Goal: Task Accomplishment & Management: Use online tool/utility

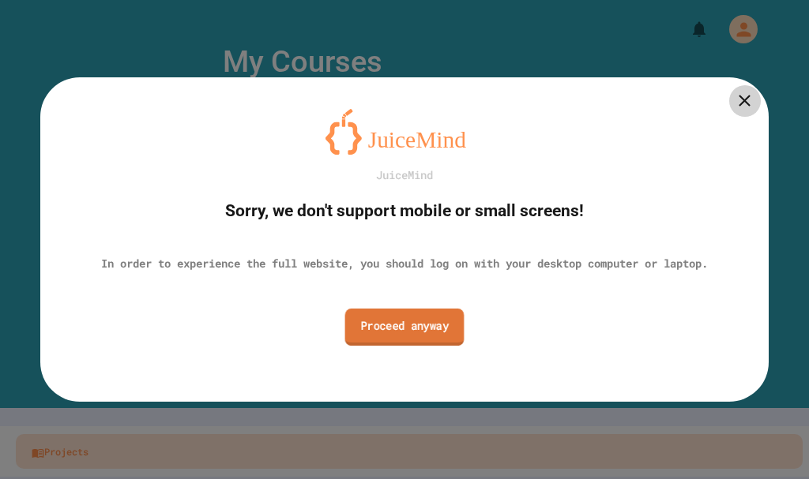
click at [415, 340] on link "Proceed anyway" at bounding box center [404, 327] width 119 height 37
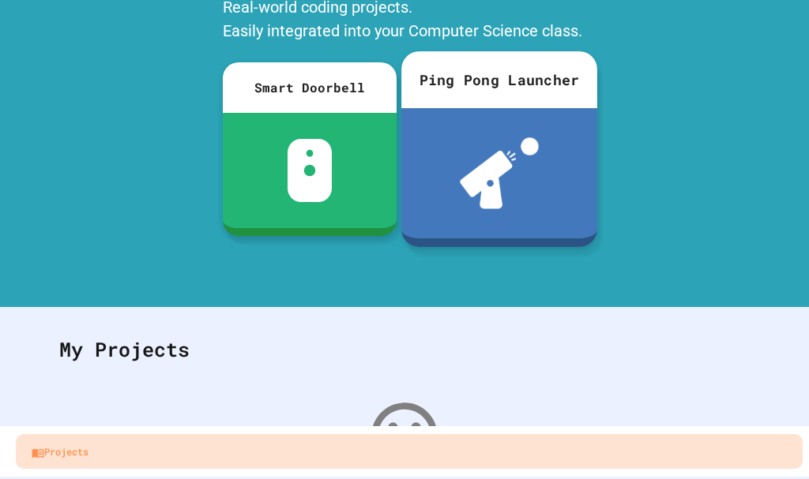
scroll to position [291, 0]
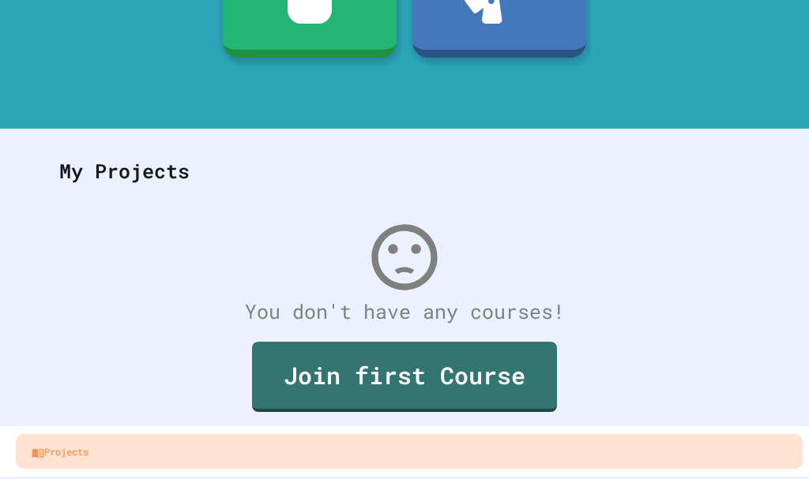
click at [604, 160] on div "My Projects" at bounding box center [404, 172] width 722 height 62
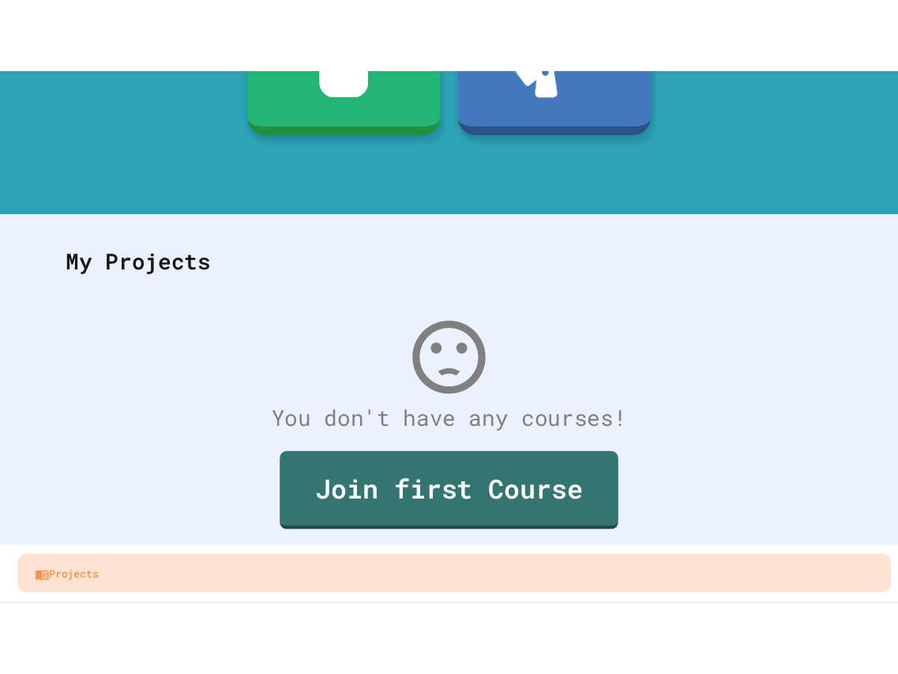
scroll to position [0, 0]
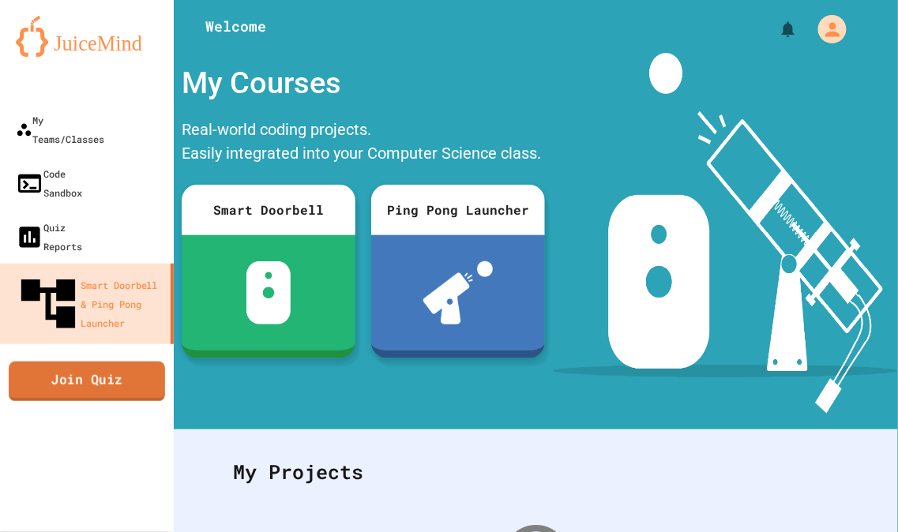
click at [69, 362] on link "Join Quiz" at bounding box center [87, 381] width 156 height 39
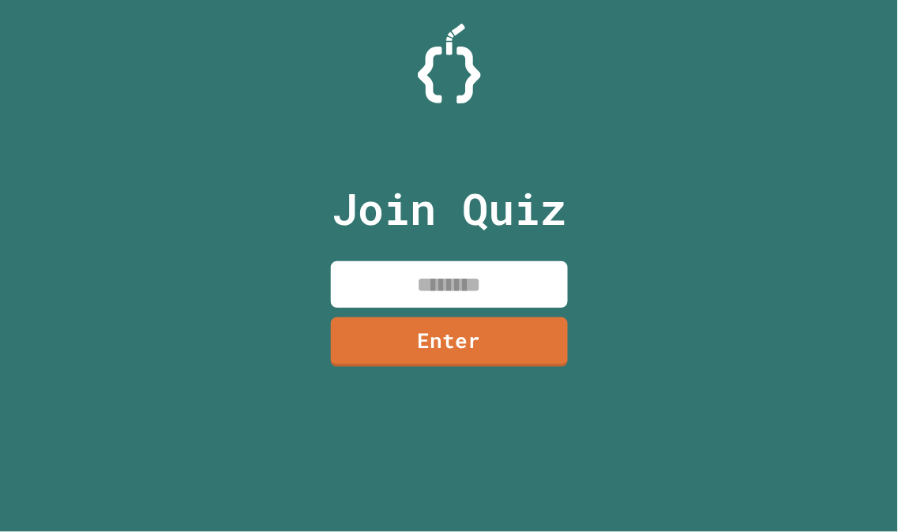
click at [507, 280] on input at bounding box center [449, 284] width 237 height 47
type input "********"
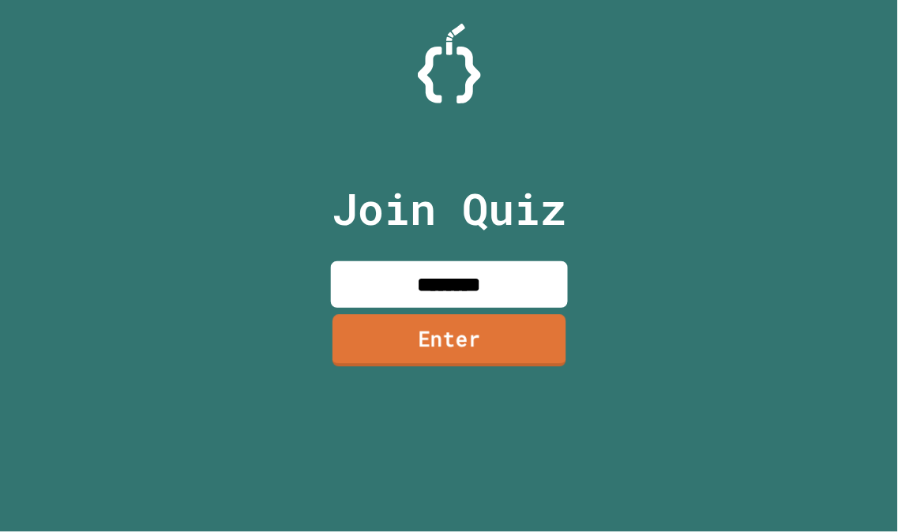
click at [509, 347] on link "Enter" at bounding box center [449, 341] width 234 height 52
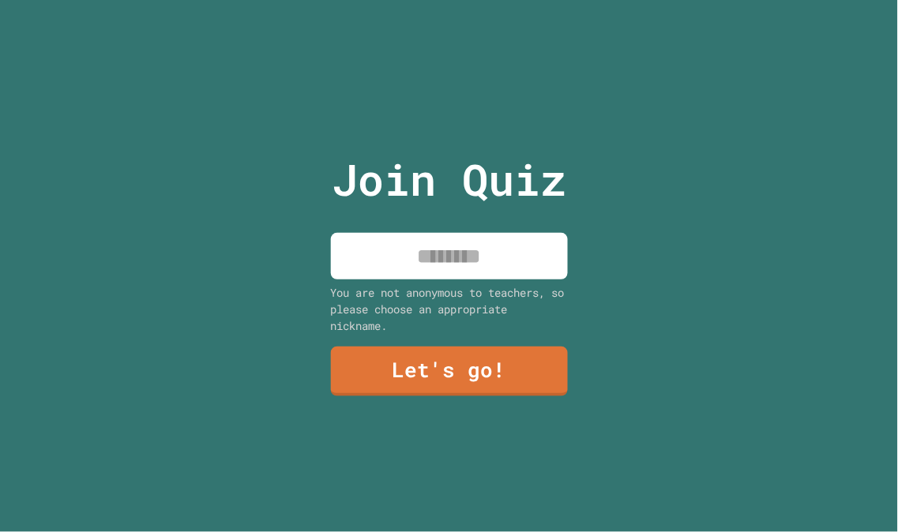
click at [486, 266] on input at bounding box center [449, 256] width 237 height 47
type input "*****"
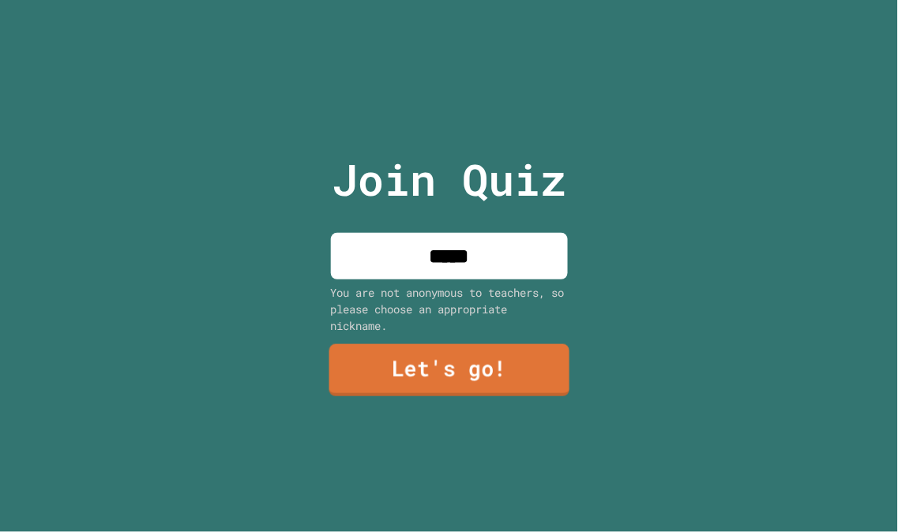
click at [478, 364] on link "Let's go!" at bounding box center [448, 370] width 240 height 52
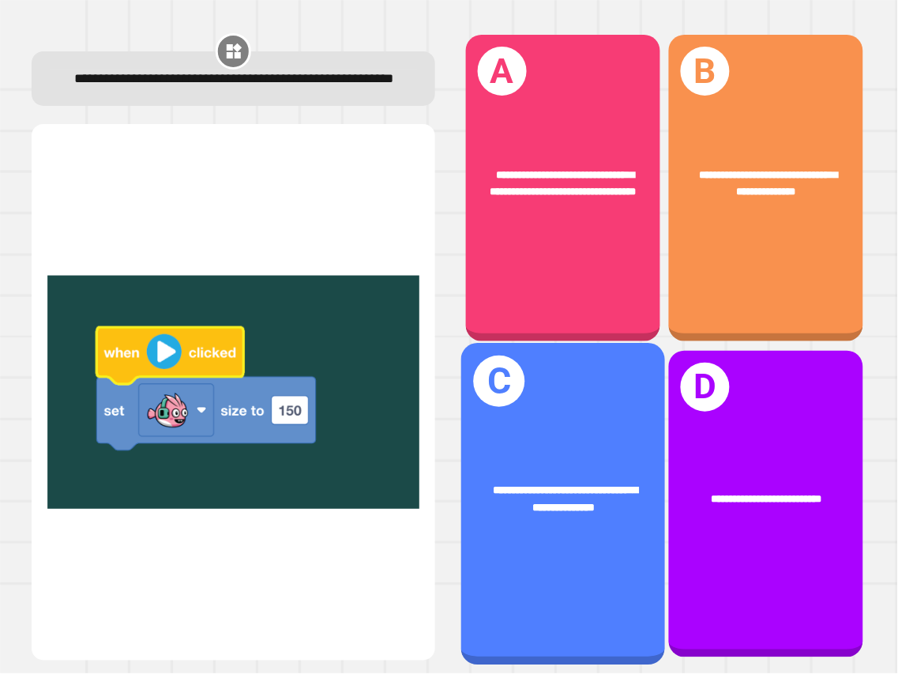
click at [596, 478] on div "**********" at bounding box center [563, 499] width 204 height 78
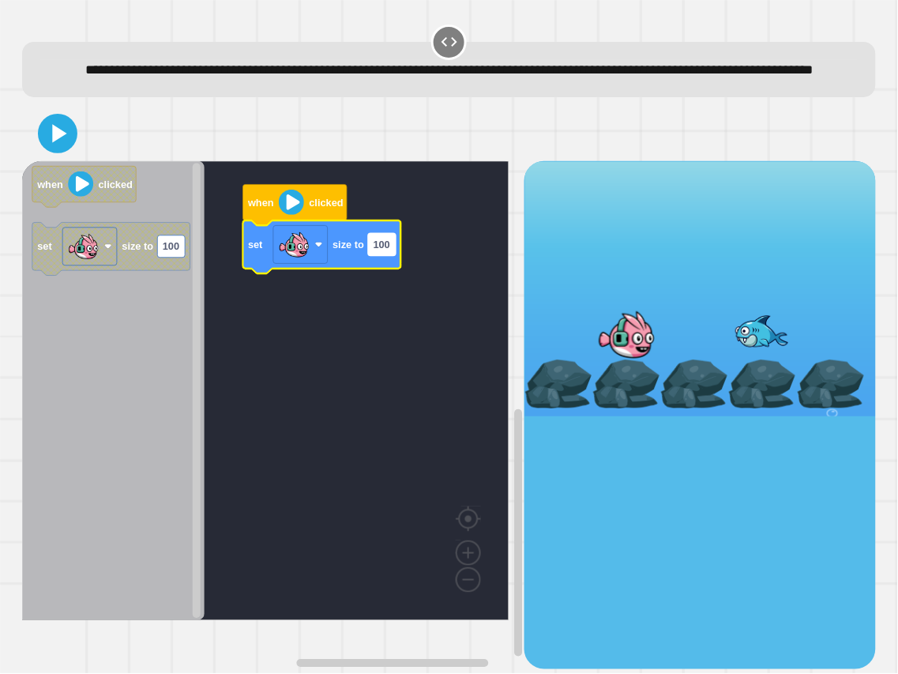
click at [379, 256] on rect "Blockly Workspace" at bounding box center [383, 245] width 28 height 22
type input "***"
drag, startPoint x: 72, startPoint y: 171, endPoint x: 63, endPoint y: 156, distance: 16.7
click at [72, 152] on icon at bounding box center [58, 133] width 38 height 38
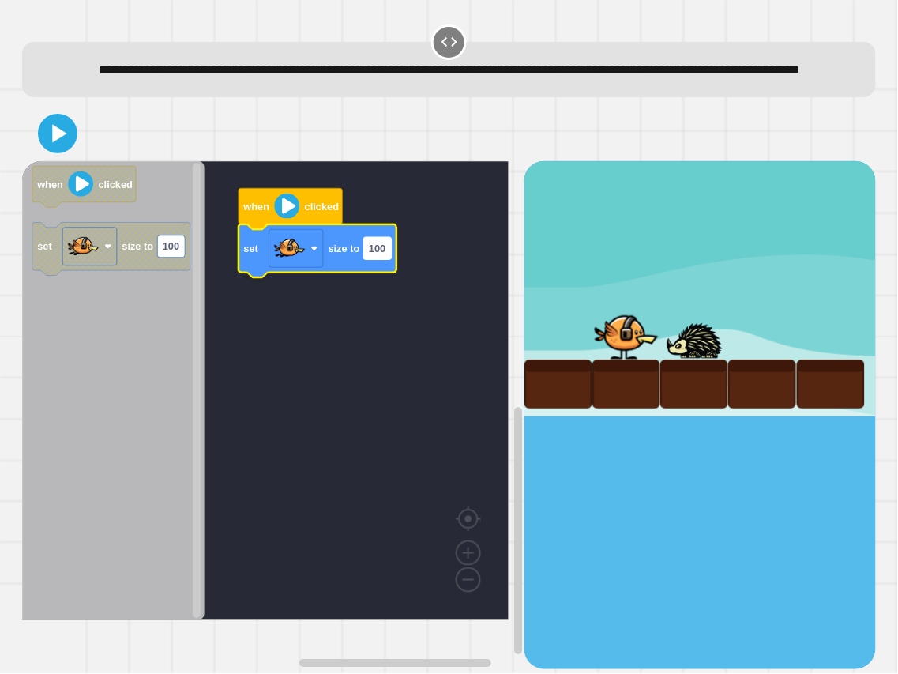
click at [389, 259] on rect "Blockly Workspace" at bounding box center [378, 248] width 28 height 22
click at [389, 271] on input "***" at bounding box center [378, 272] width 28 height 22
type input "***"
click at [65, 142] on icon at bounding box center [60, 133] width 14 height 18
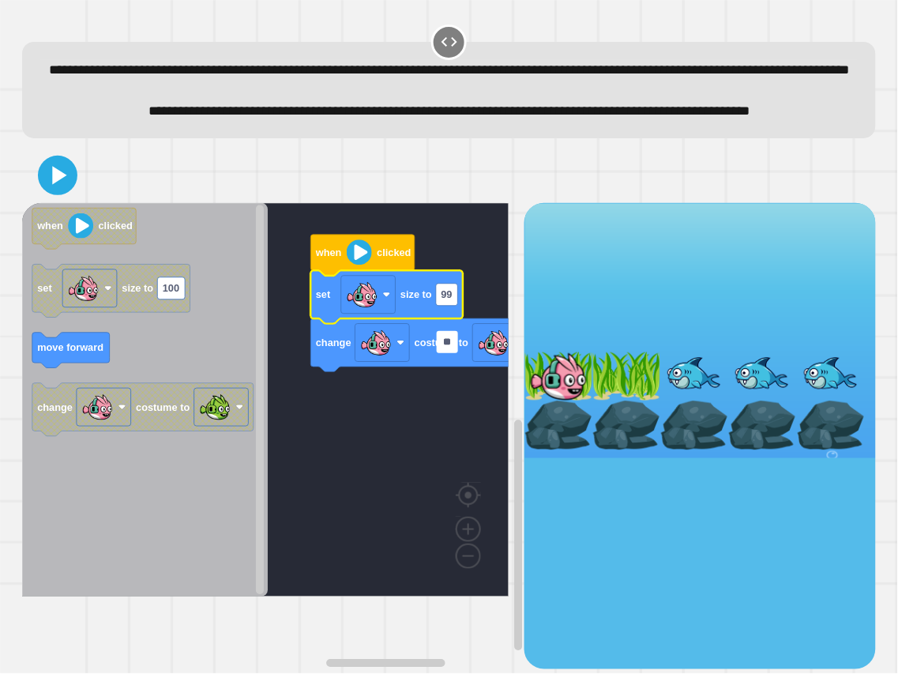
type input "***"
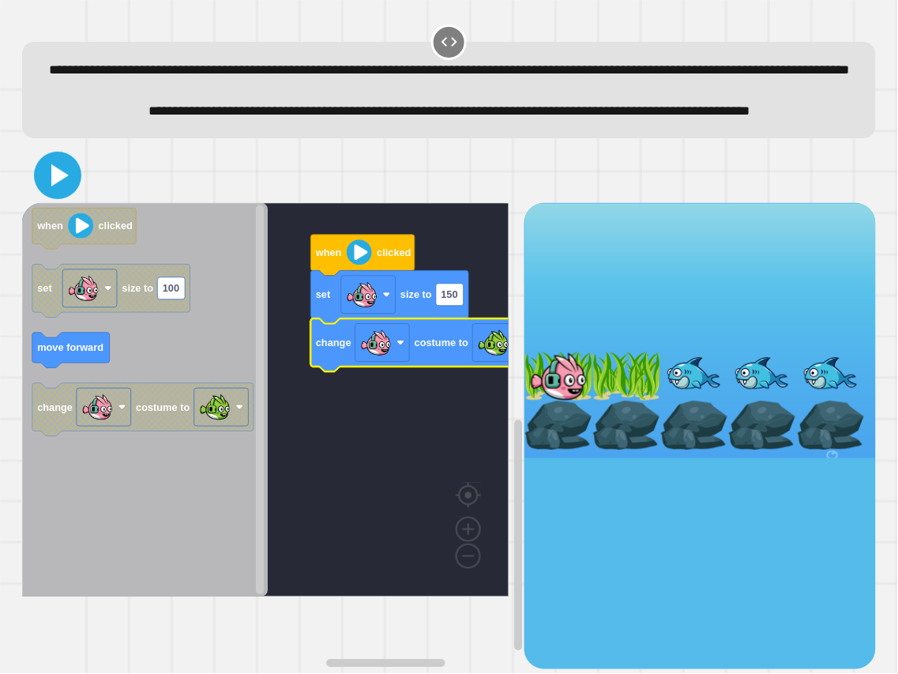
click at [58, 194] on icon at bounding box center [58, 175] width 38 height 38
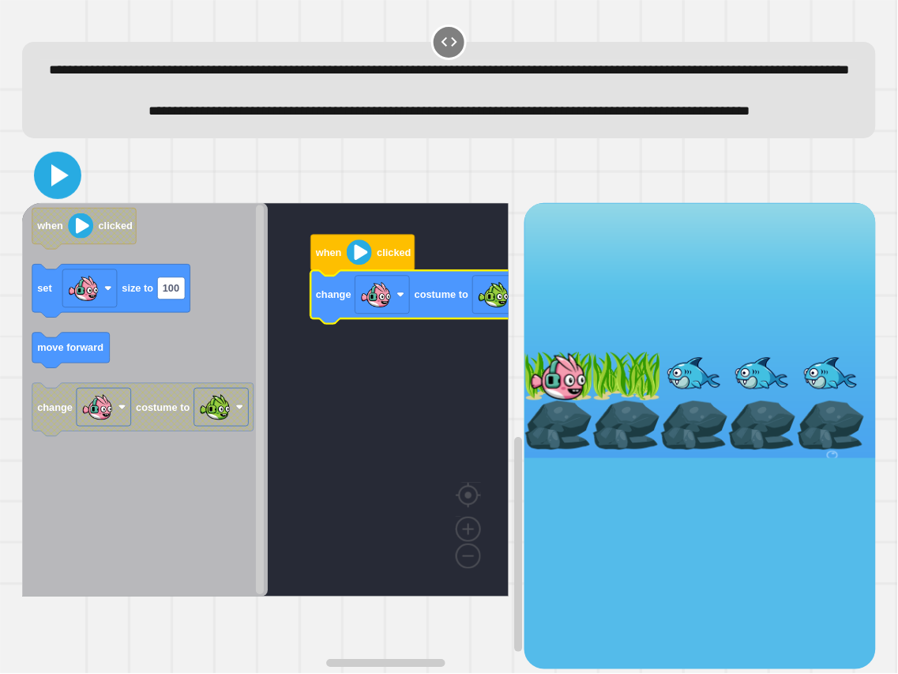
click at [61, 194] on icon at bounding box center [58, 175] width 38 height 38
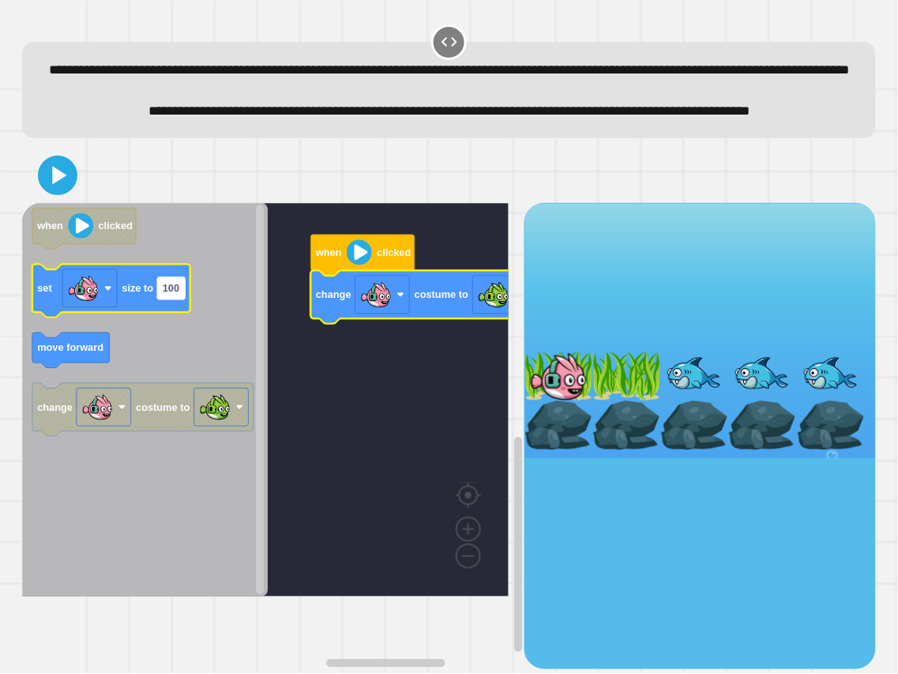
click at [177, 294] on text "100" at bounding box center [171, 288] width 17 height 12
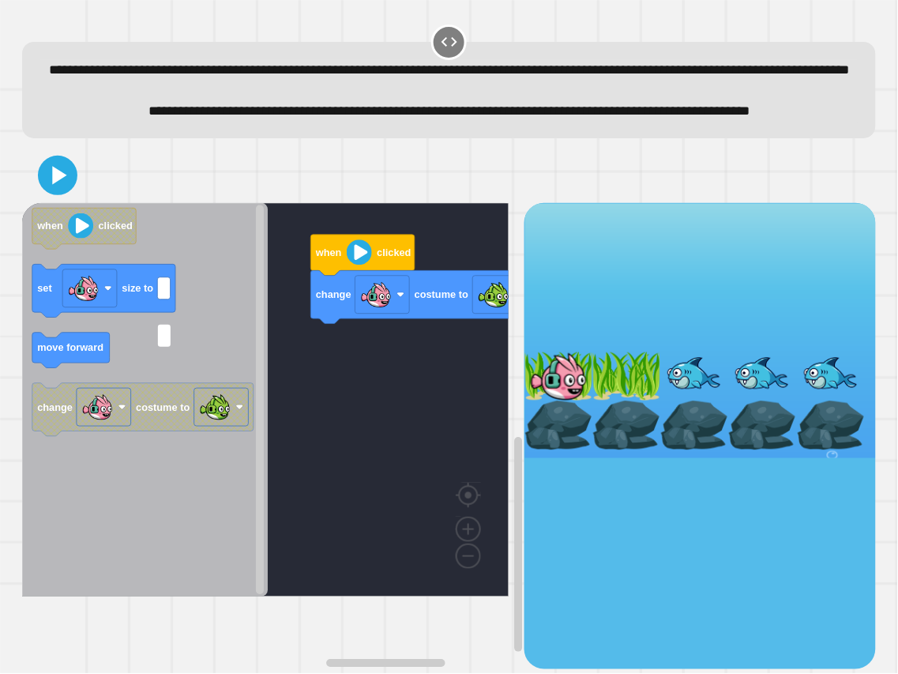
type input "*"
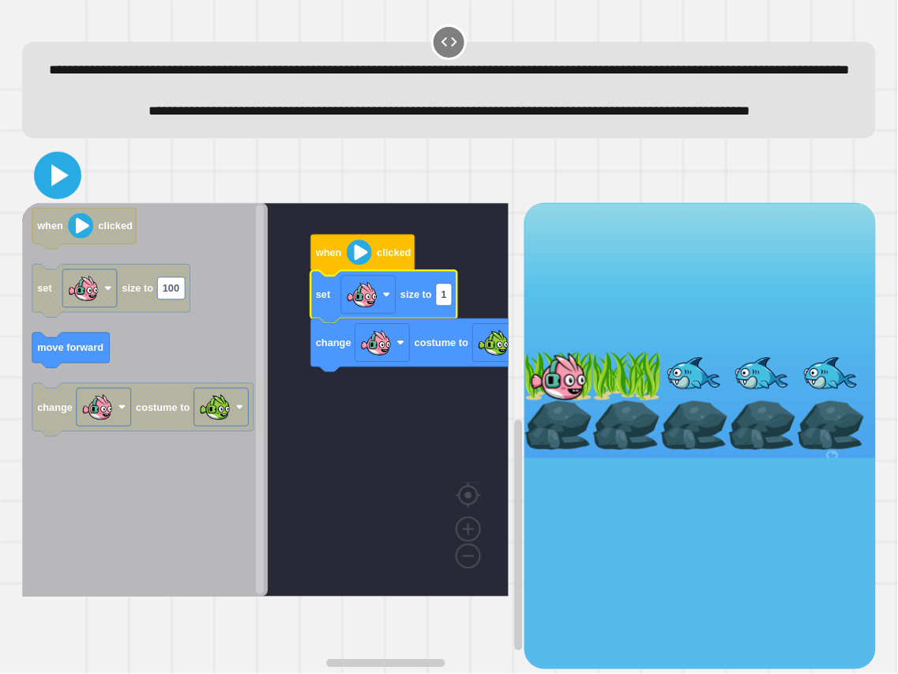
click at [58, 186] on icon at bounding box center [59, 175] width 17 height 22
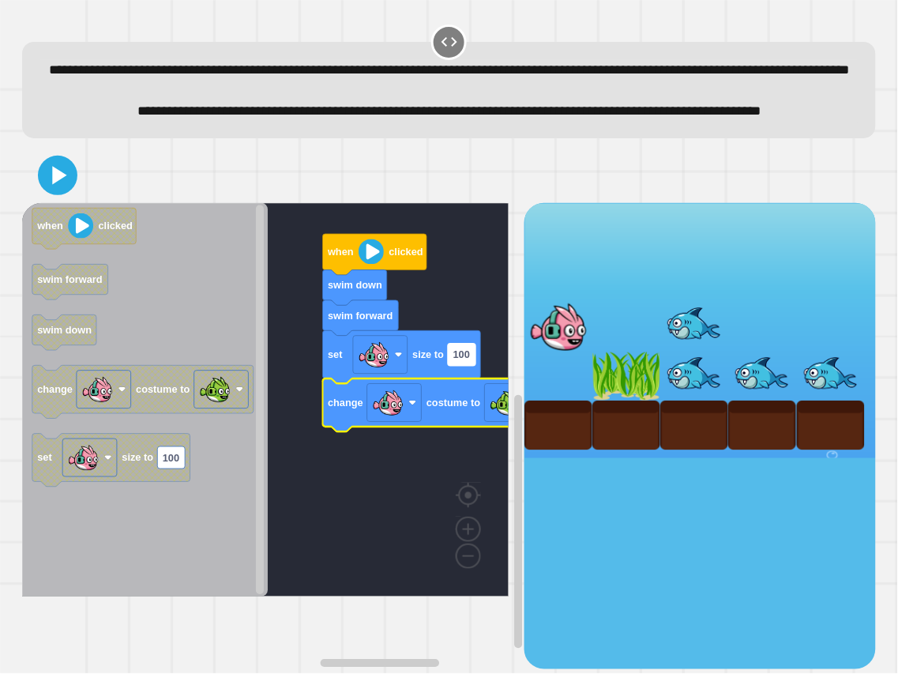
click at [463, 366] on rect "Blockly Workspace" at bounding box center [462, 354] width 28 height 22
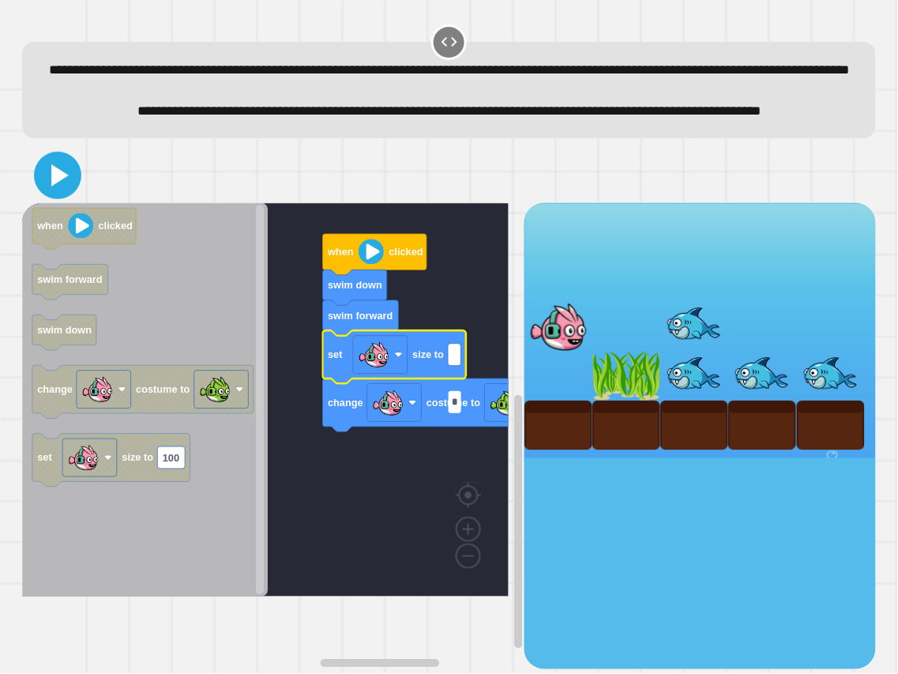
type input "*"
click at [51, 194] on icon at bounding box center [58, 175] width 38 height 38
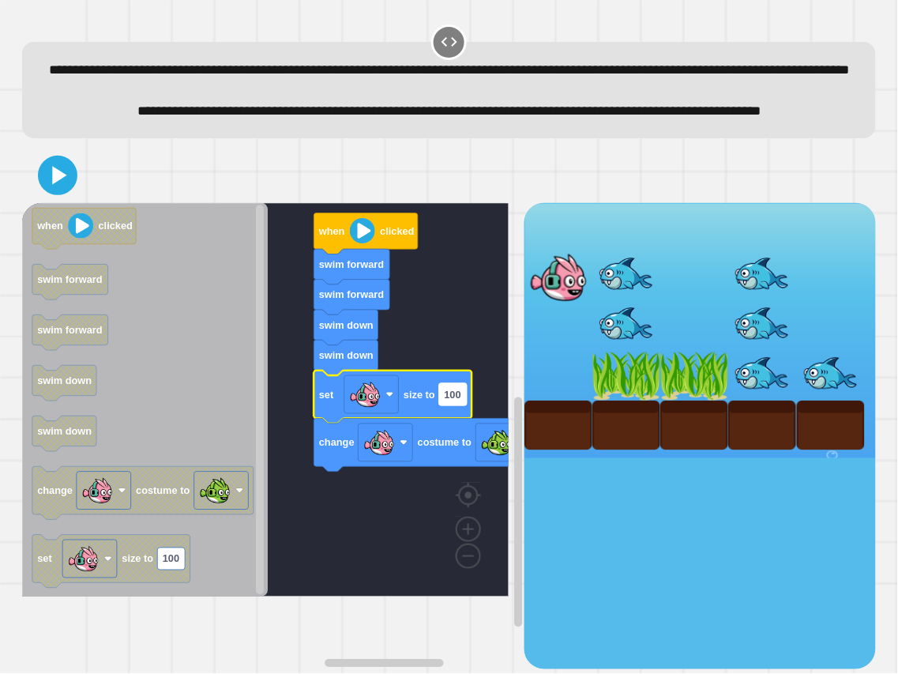
click at [459, 405] on rect "Blockly Workspace" at bounding box center [454, 394] width 28 height 22
type input "*"
drag, startPoint x: 48, startPoint y: 201, endPoint x: 48, endPoint y: 230, distance: 29.2
click at [48, 203] on div at bounding box center [448, 175] width 853 height 55
click at [53, 194] on icon at bounding box center [58, 175] width 38 height 38
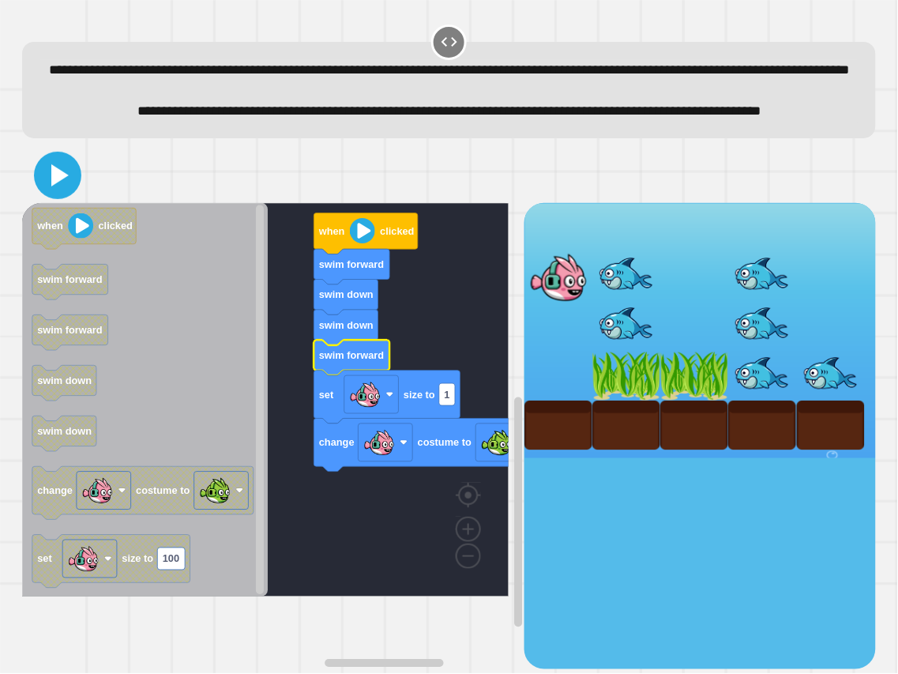
click at [58, 194] on icon at bounding box center [58, 175] width 38 height 38
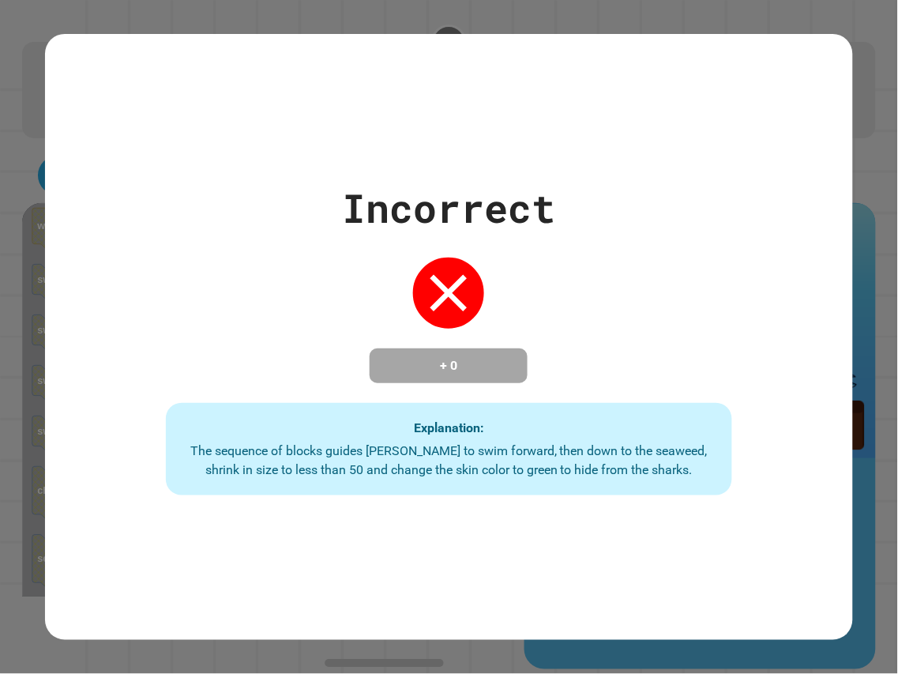
click at [370, 350] on div "+ 0" at bounding box center [449, 365] width 158 height 35
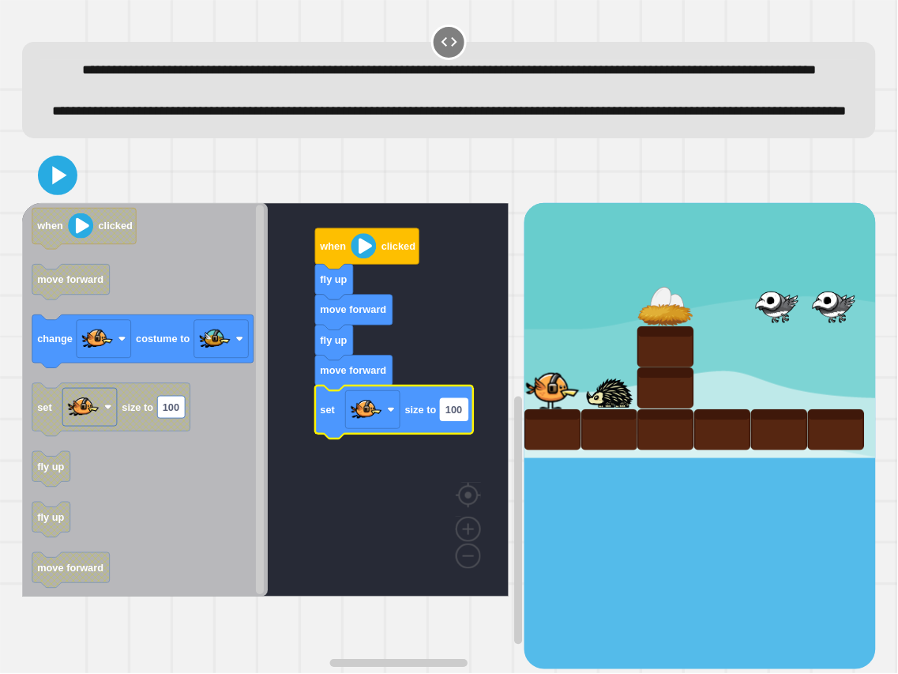
click at [463, 420] on rect "Blockly Workspace" at bounding box center [455, 409] width 28 height 22
type input "*"
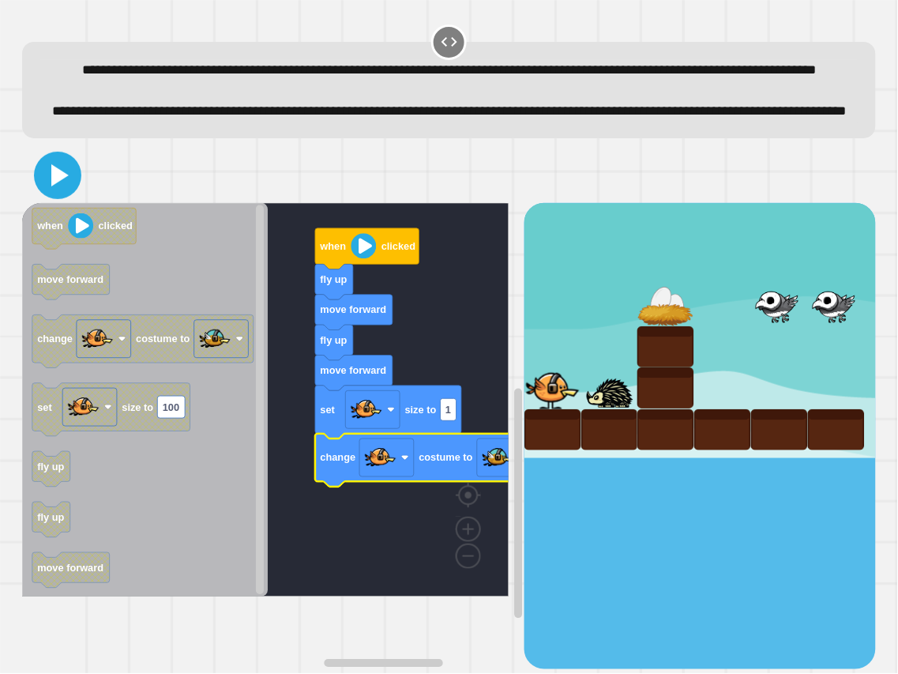
click at [48, 194] on icon at bounding box center [58, 175] width 38 height 38
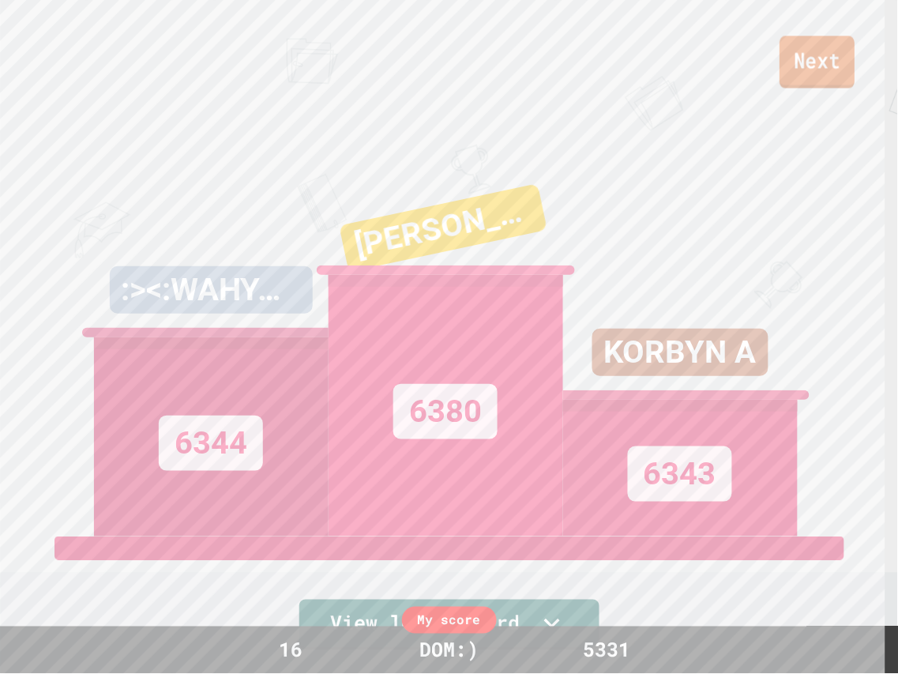
click at [808, 66] on link "Next" at bounding box center [816, 62] width 75 height 52
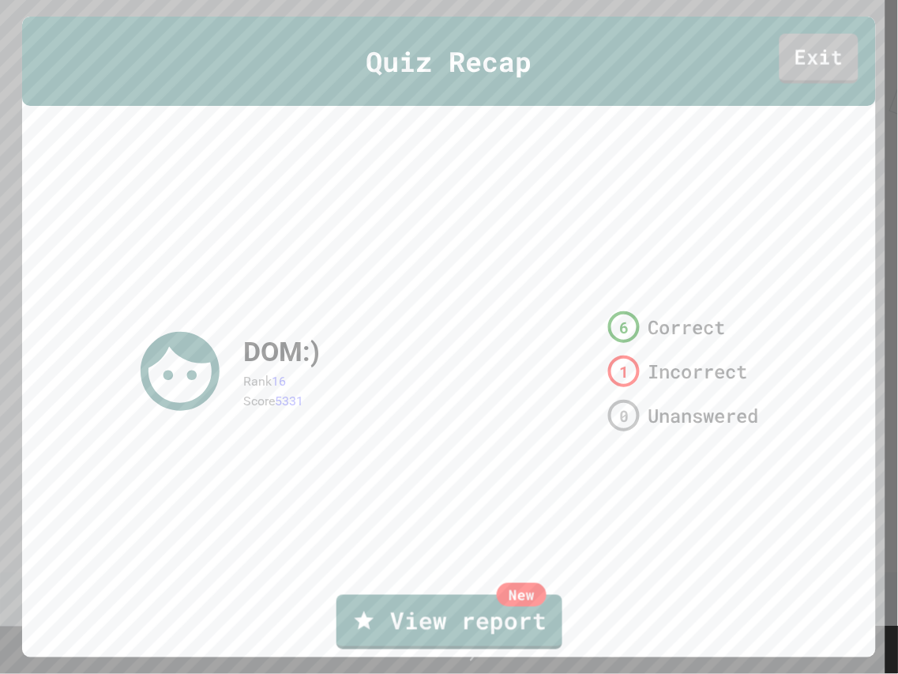
click at [808, 76] on div "Quiz Recap Exit" at bounding box center [448, 61] width 853 height 89
click at [808, 76] on link "Exit" at bounding box center [818, 55] width 78 height 52
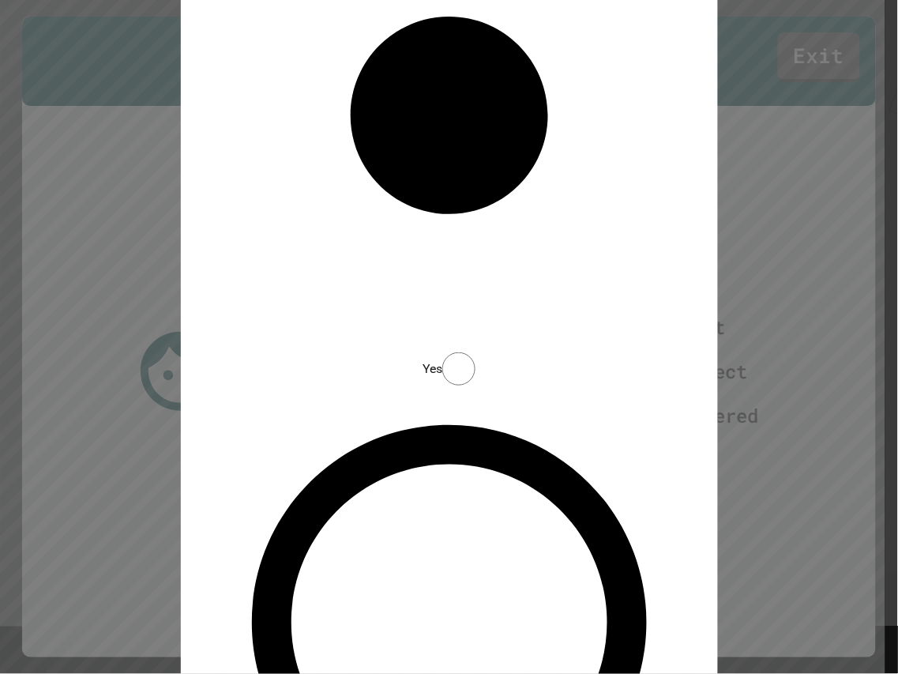
click at [433, 366] on span "Yes" at bounding box center [432, 369] width 20 height 15
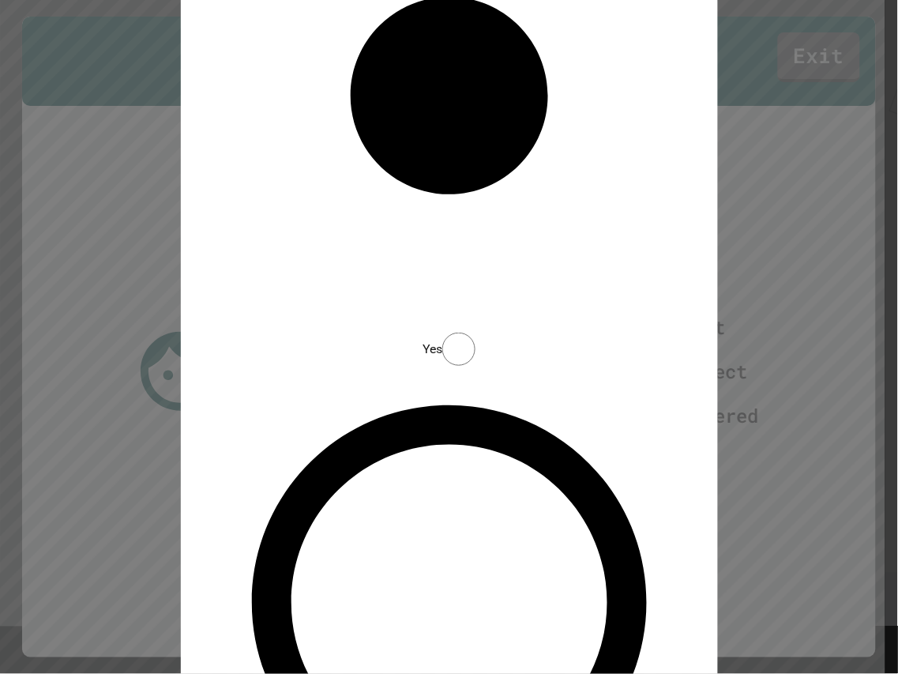
type textarea "********"
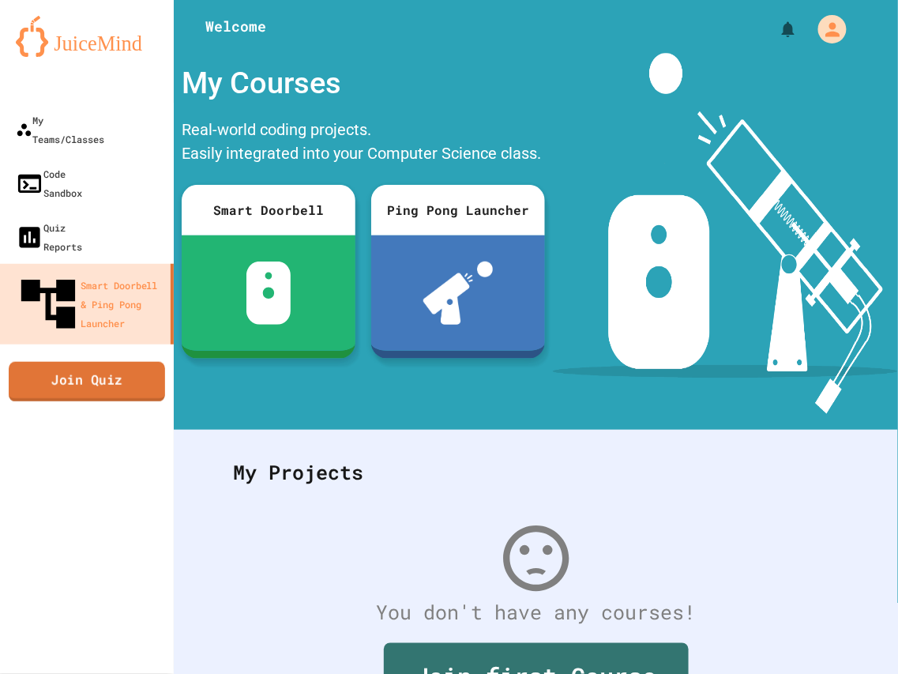
click at [133, 362] on link "Join Quiz" at bounding box center [87, 381] width 156 height 39
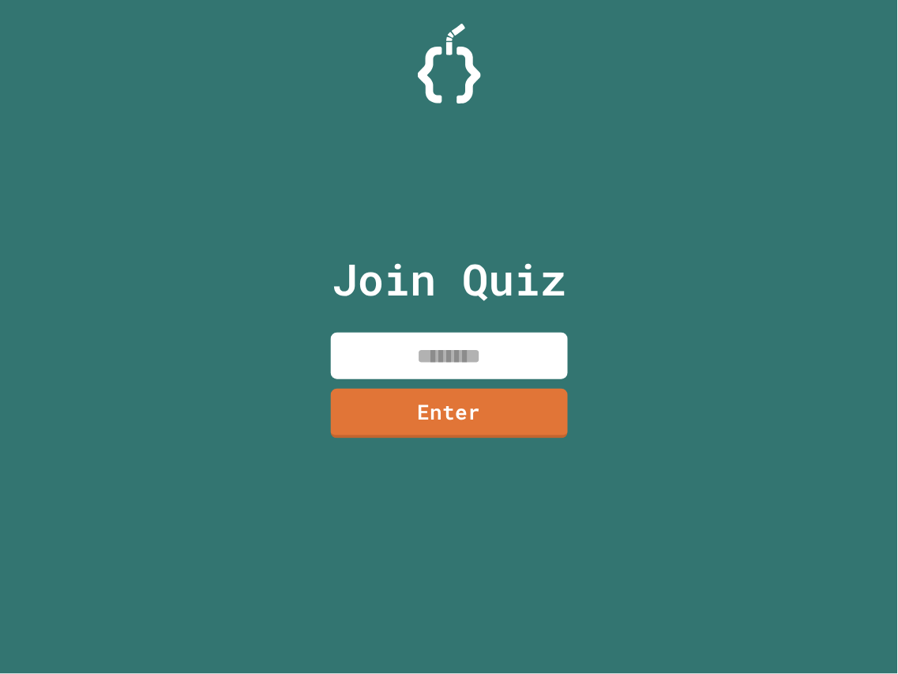
click at [353, 351] on input at bounding box center [449, 355] width 237 height 47
type input "********"
drag, startPoint x: 576, startPoint y: 278, endPoint x: 546, endPoint y: 444, distance: 168.5
click at [546, 444] on div "Join Quiz ******** Enter" at bounding box center [449, 336] width 266 height 595
click at [523, 427] on link "Enter" at bounding box center [448, 413] width 238 height 51
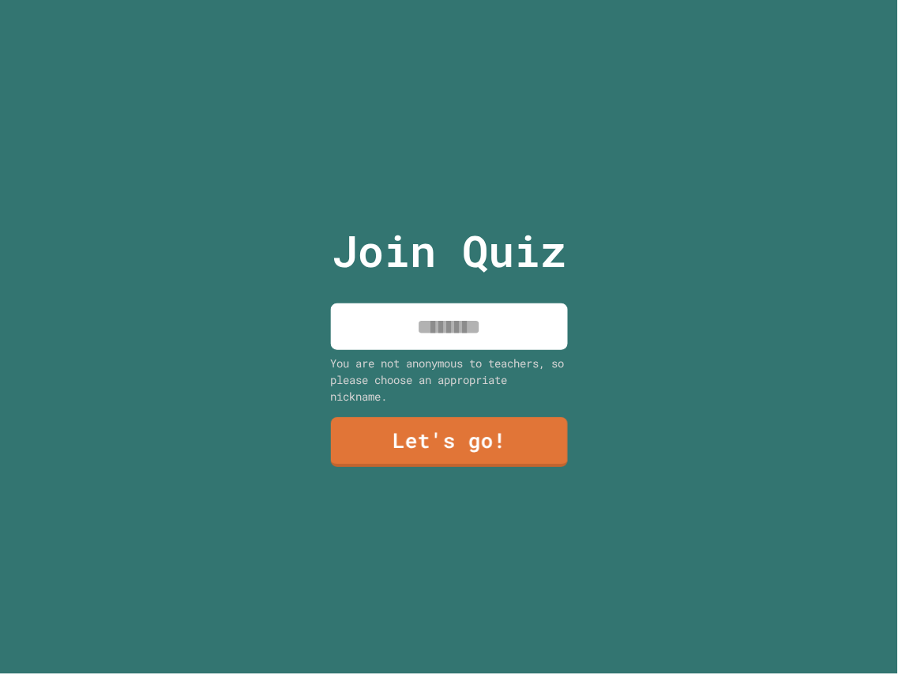
drag, startPoint x: 453, startPoint y: 269, endPoint x: 460, endPoint y: 293, distance: 24.7
click at [455, 274] on p "Join Quiz" at bounding box center [449, 251] width 235 height 66
click at [460, 303] on input at bounding box center [449, 326] width 237 height 47
click at [446, 322] on input "******" at bounding box center [449, 326] width 237 height 47
click at [452, 322] on input "******" at bounding box center [449, 326] width 237 height 47
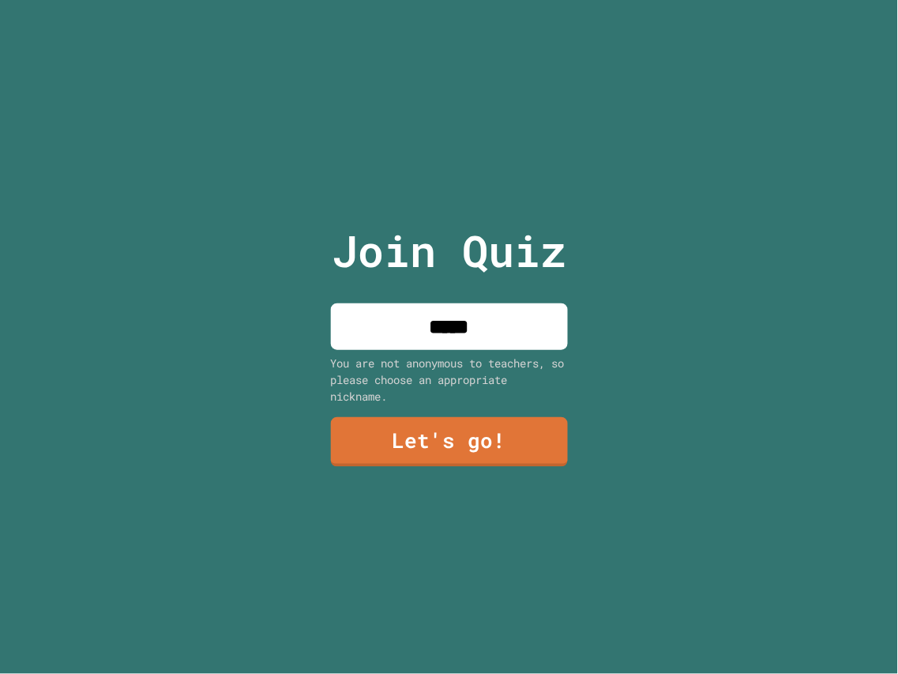
click at [483, 321] on input "*****" at bounding box center [449, 326] width 237 height 47
type input "******"
click at [456, 466] on div "Join Quiz ****** You are not anonymous to teachers, so please choose an appropr…" at bounding box center [449, 337] width 266 height 674
click at [458, 445] on link "Let's go!" at bounding box center [448, 441] width 239 height 51
drag, startPoint x: 346, startPoint y: 295, endPoint x: 356, endPoint y: 298, distance: 10.7
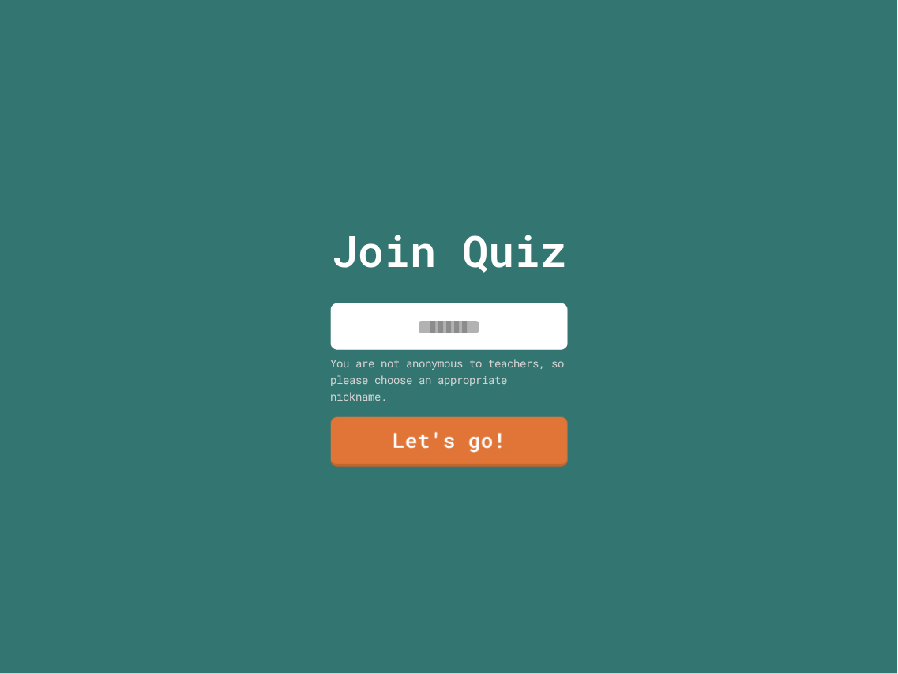
click at [354, 298] on div "Join Quiz You are not anonymous to teachers, so please choose an appropriate ni…" at bounding box center [449, 337] width 266 height 674
click at [364, 309] on input at bounding box center [449, 326] width 237 height 47
type input "***"
click at [553, 415] on div "Join Quiz *** You are not anonymous to teachers, so please choose an appropriat…" at bounding box center [449, 337] width 266 height 674
click at [543, 422] on link "Let's go!" at bounding box center [449, 441] width 237 height 52
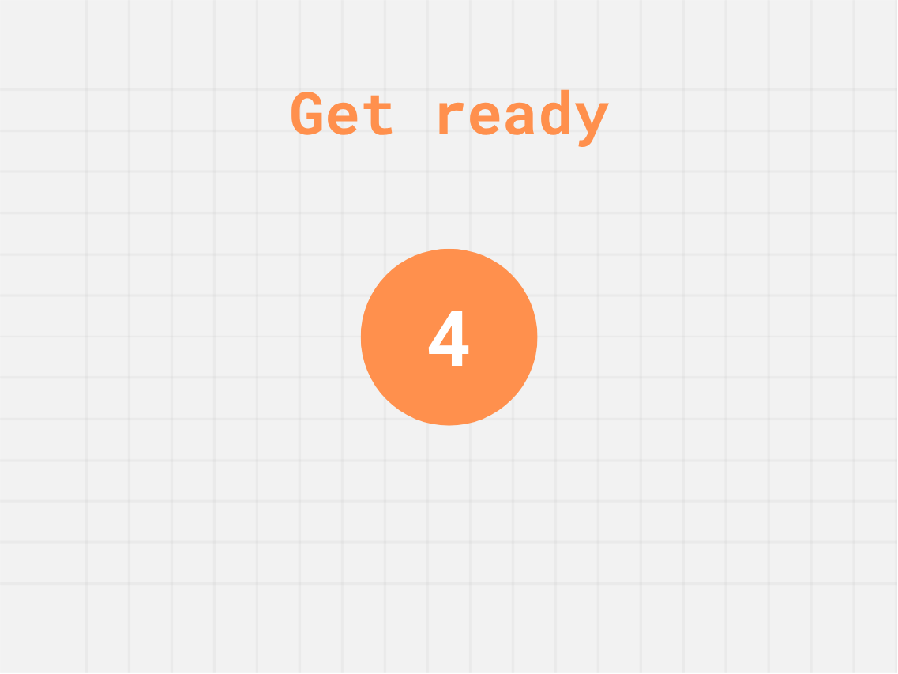
click at [808, 356] on div "Get ready 4" at bounding box center [449, 337] width 898 height 674
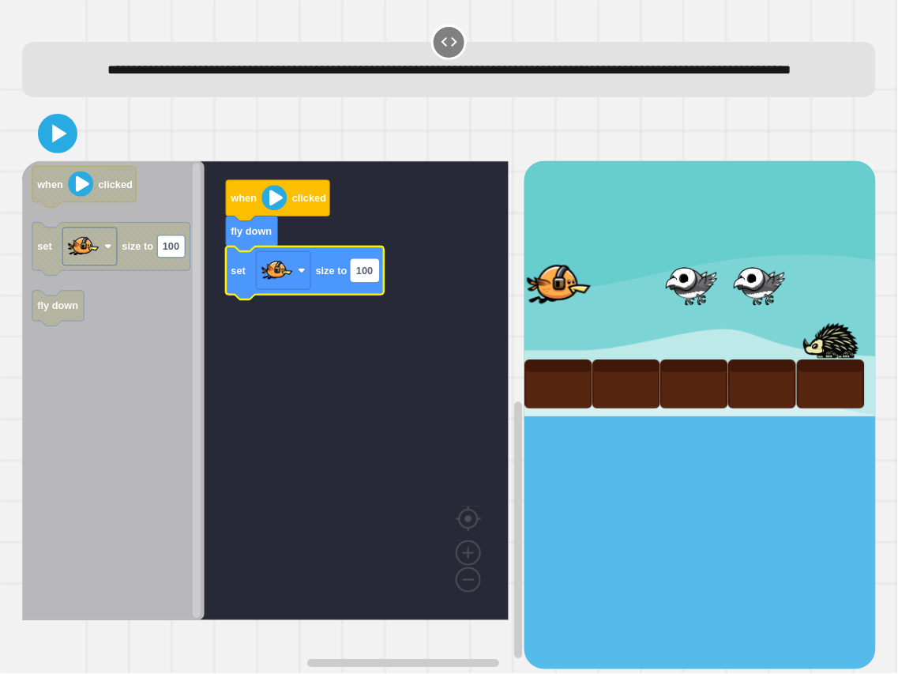
click at [360, 281] on rect "Blockly Workspace" at bounding box center [365, 270] width 28 height 22
drag, startPoint x: 63, startPoint y: 132, endPoint x: 60, endPoint y: 142, distance: 10.7
click at [63, 134] on div at bounding box center [448, 133] width 853 height 55
click at [60, 142] on icon at bounding box center [58, 134] width 32 height 32
click at [355, 292] on input "*" at bounding box center [357, 294] width 13 height 22
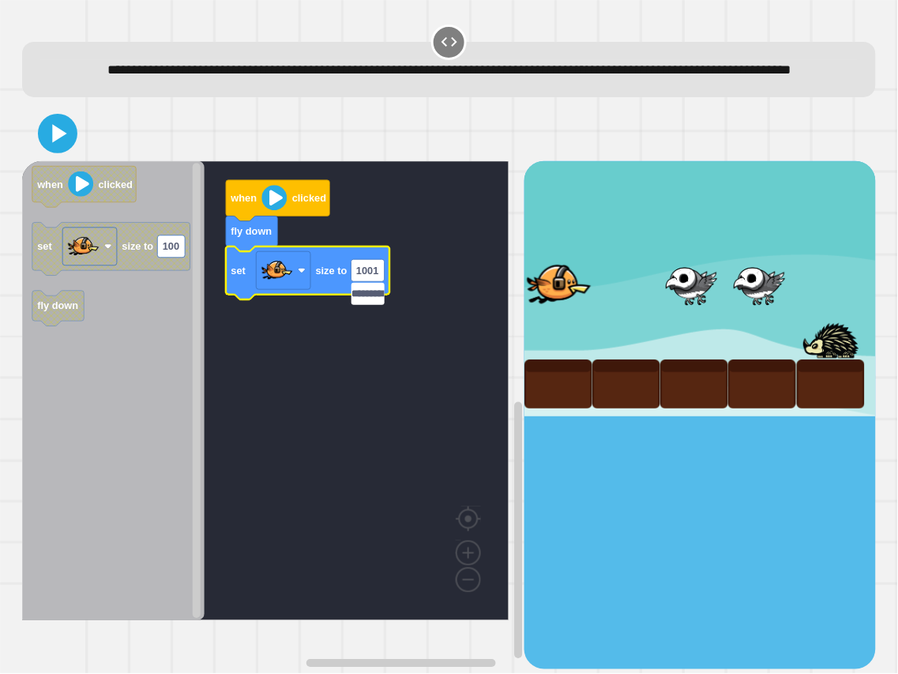
scroll to position [0, 13]
type input "*********"
click at [58, 151] on icon at bounding box center [57, 133] width 36 height 36
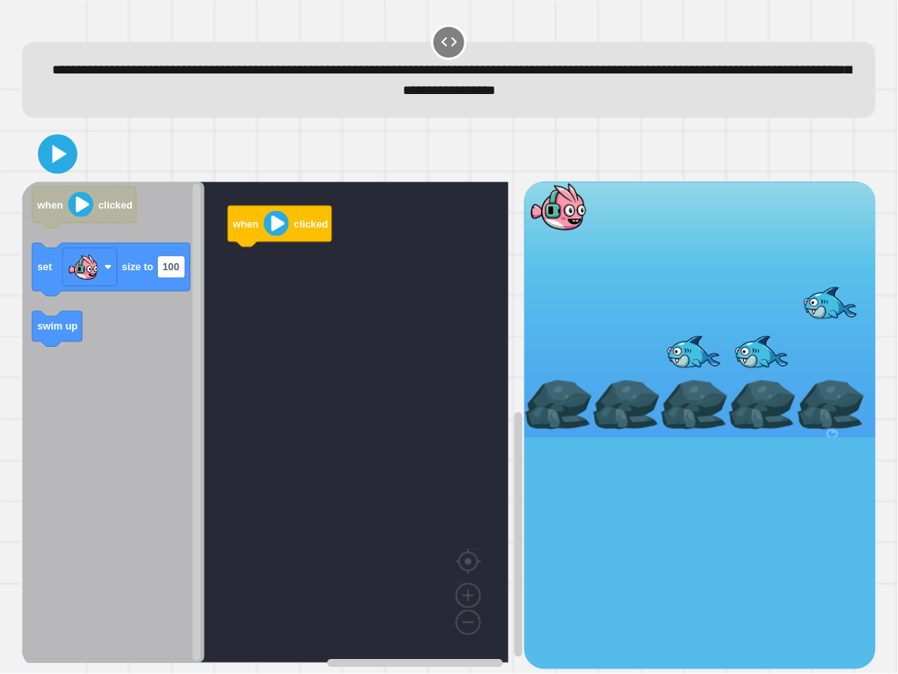
click at [407, 389] on rect "Blockly Workspace" at bounding box center [265, 422] width 486 height 481
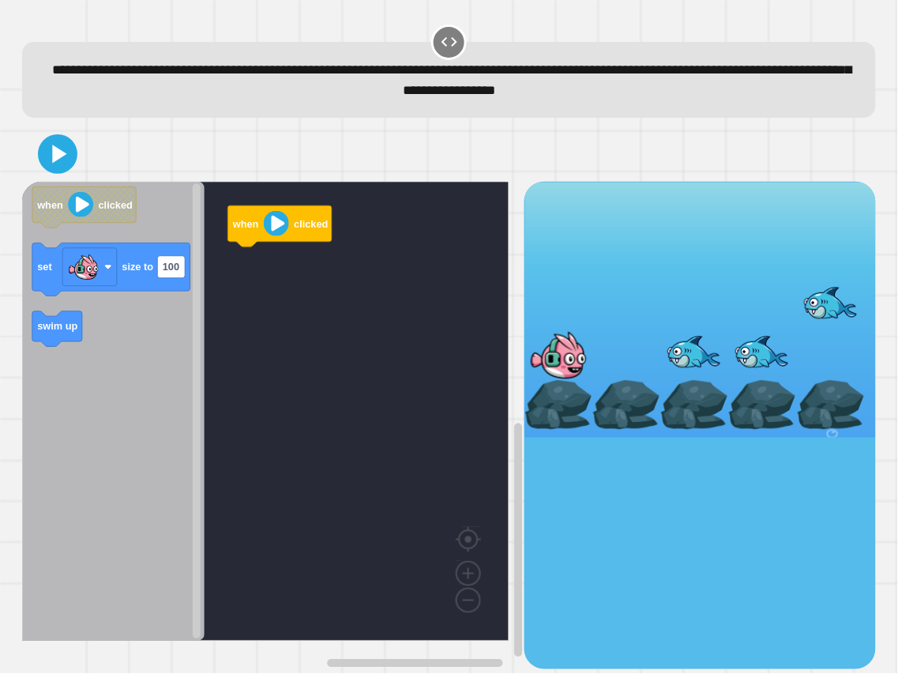
click at [115, 478] on icon "Blockly Workspace" at bounding box center [113, 411] width 182 height 459
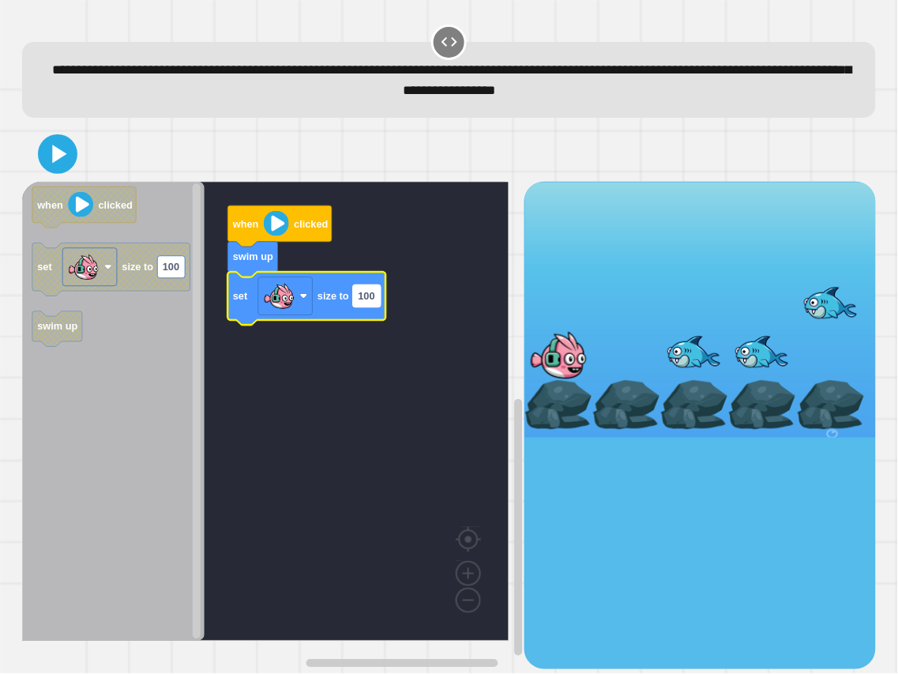
click at [379, 304] on rect "Blockly Workspace" at bounding box center [368, 296] width 28 height 22
type input "*"
type input "********"
click at [47, 150] on icon at bounding box center [58, 154] width 32 height 32
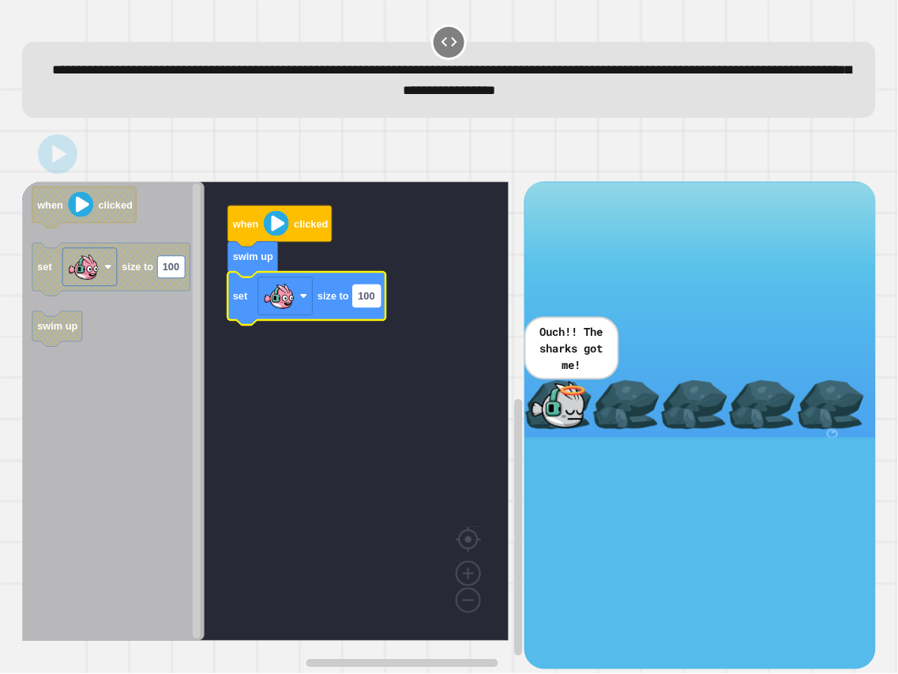
click at [380, 295] on rect "Blockly Workspace" at bounding box center [368, 296] width 28 height 22
click at [380, 294] on input "***" at bounding box center [368, 298] width 28 height 22
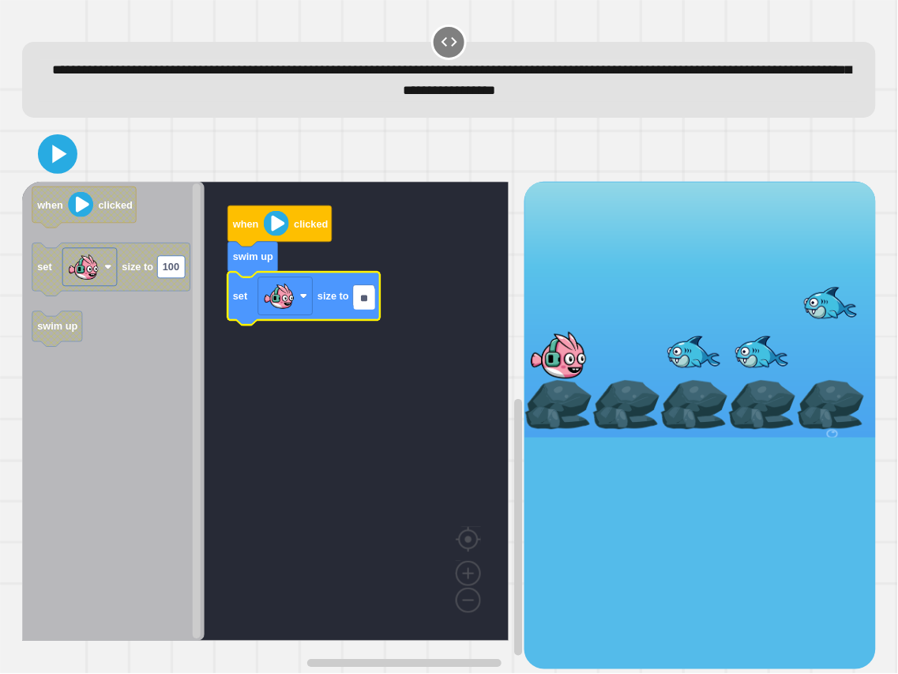
type input "*"
type input "***"
click at [87, 161] on div at bounding box center [448, 153] width 853 height 55
click at [46, 158] on icon at bounding box center [57, 154] width 37 height 37
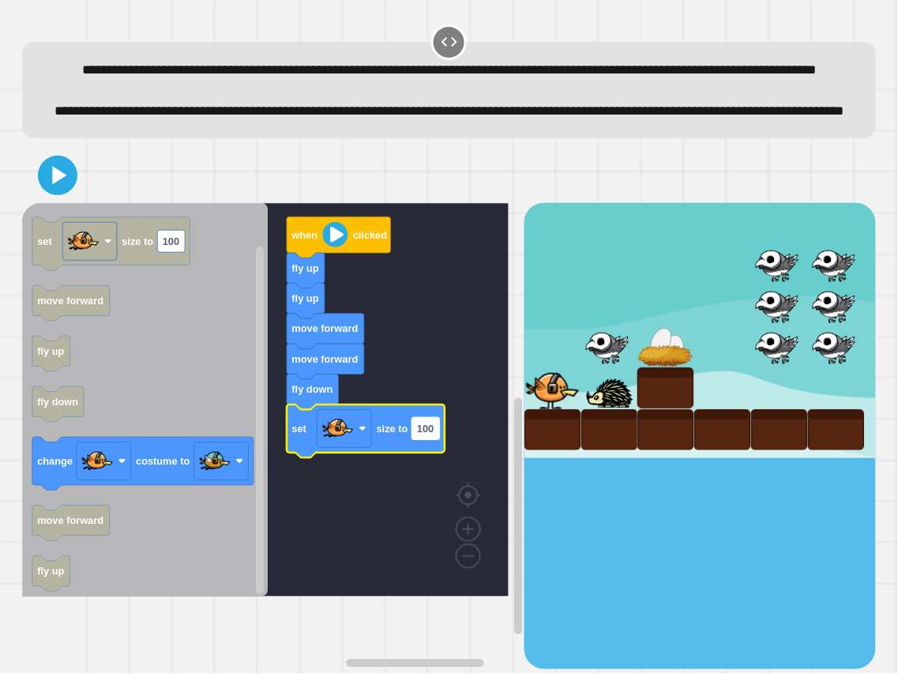
click at [438, 439] on rect "Blockly Workspace" at bounding box center [426, 428] width 28 height 22
click at [433, 478] on input "***" at bounding box center [426, 475] width 28 height 22
type input "**"
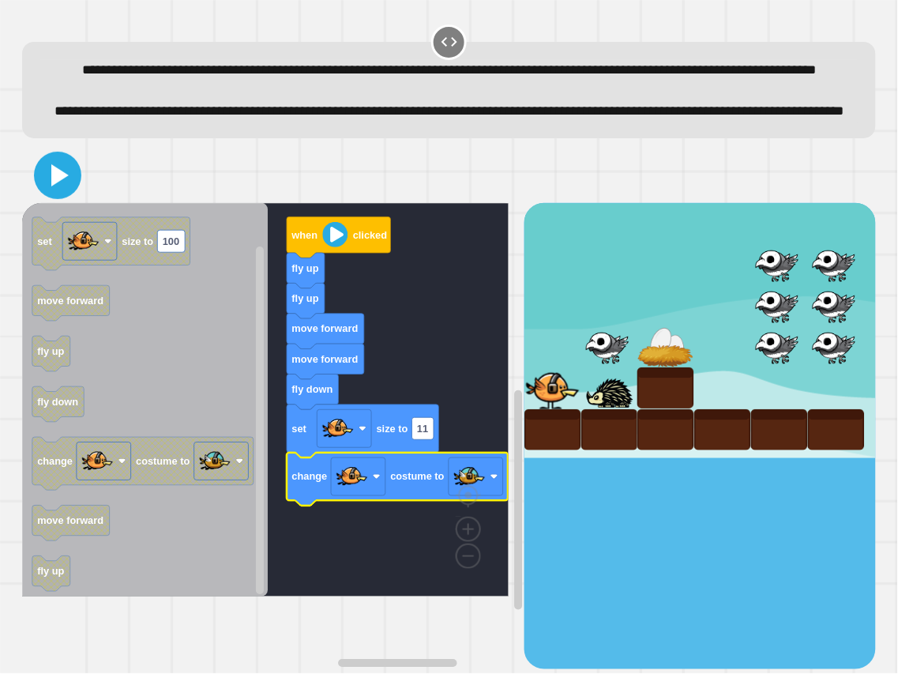
click at [59, 194] on icon at bounding box center [58, 175] width 38 height 38
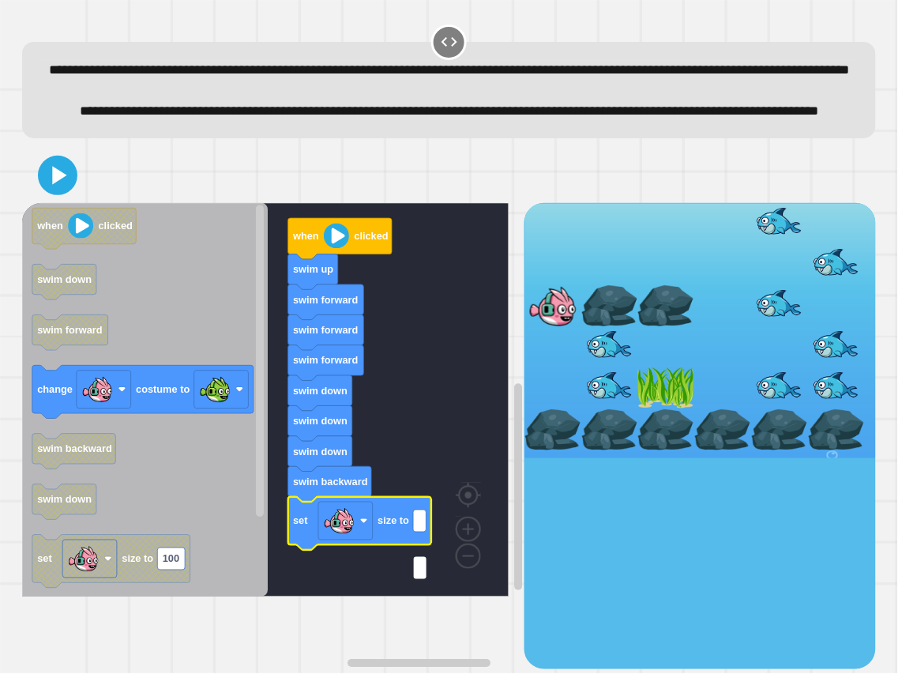
type input "*"
click at [167, 381] on icon "Blockly Workspace" at bounding box center [145, 399] width 246 height 393
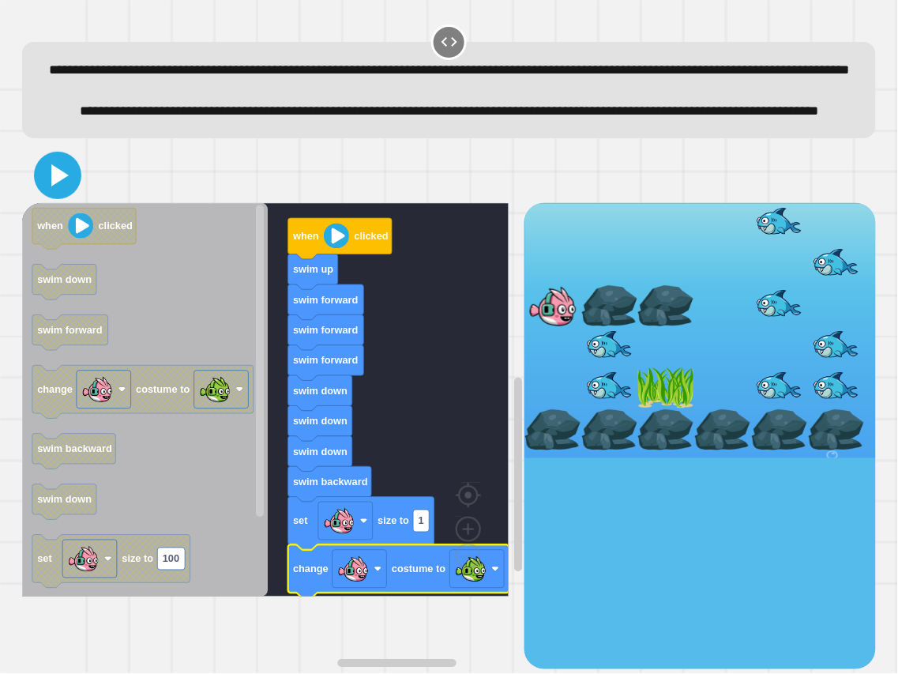
click at [68, 194] on icon at bounding box center [58, 175] width 38 height 38
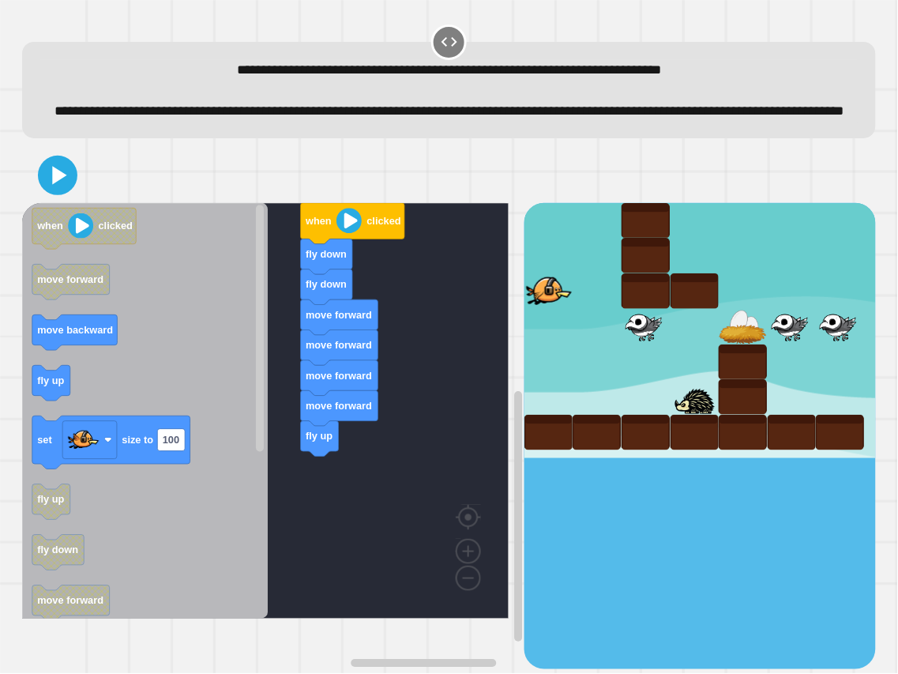
click at [195, 414] on icon "when clicked move forward move backward fly up set size to 100 fly up fly down …" at bounding box center [145, 410] width 246 height 415
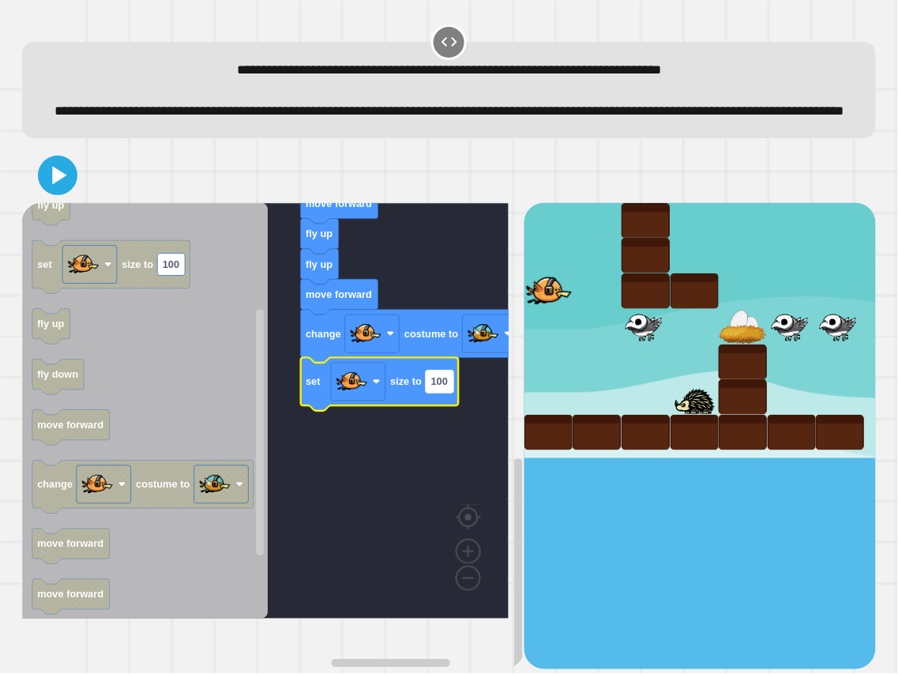
click at [434, 387] on text "100" at bounding box center [439, 381] width 17 height 12
type input "*"
click at [660, 478] on div at bounding box center [699, 436] width 351 height 467
click at [49, 185] on icon at bounding box center [58, 175] width 32 height 32
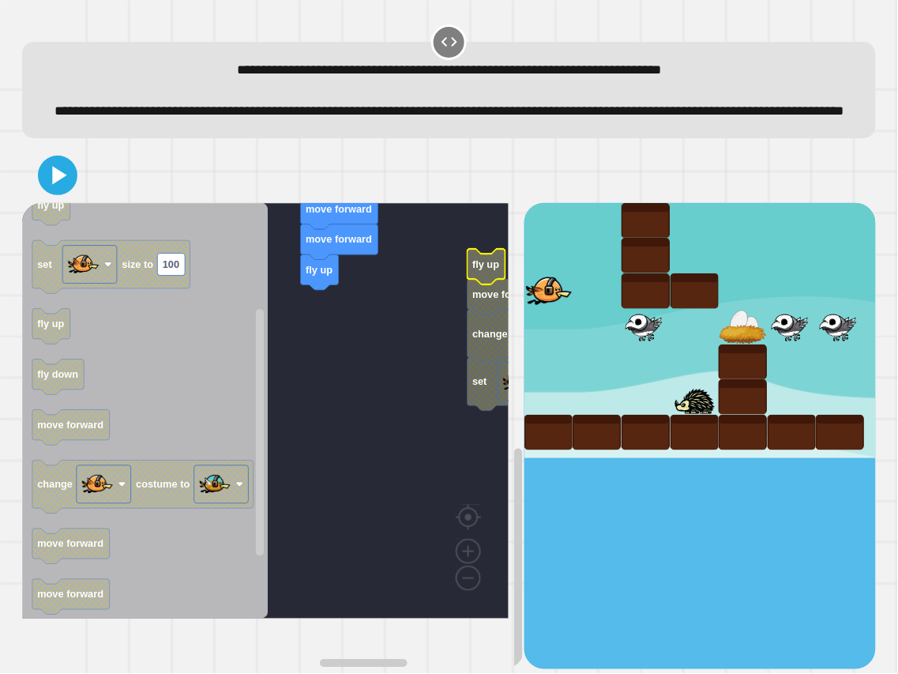
click at [477, 274] on g "when clicked fly down fly down move forward move forward move forward fly up fl…" at bounding box center [355, 341] width 666 height 551
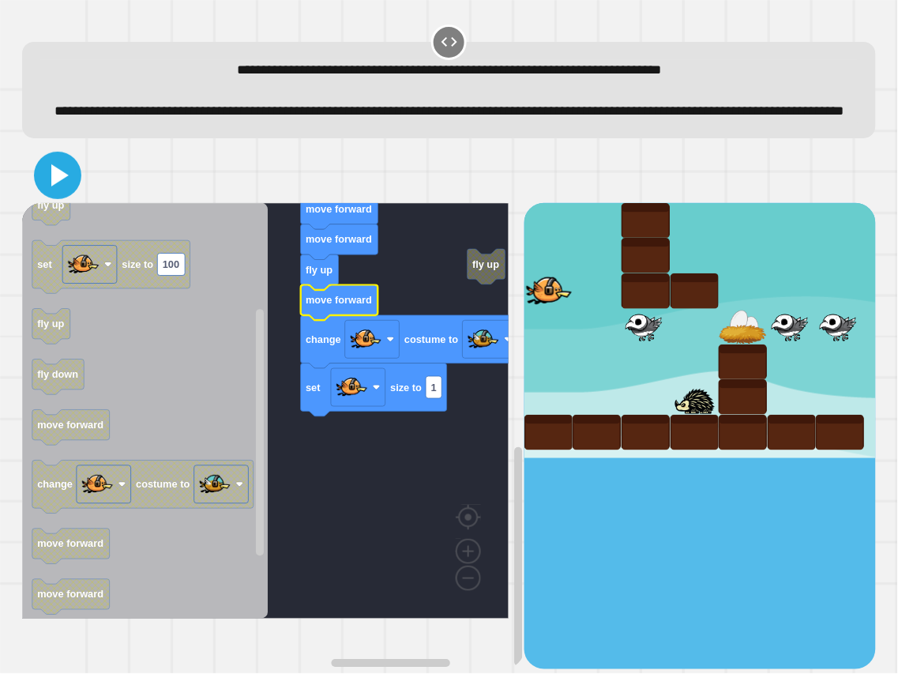
click at [52, 186] on icon at bounding box center [59, 175] width 17 height 22
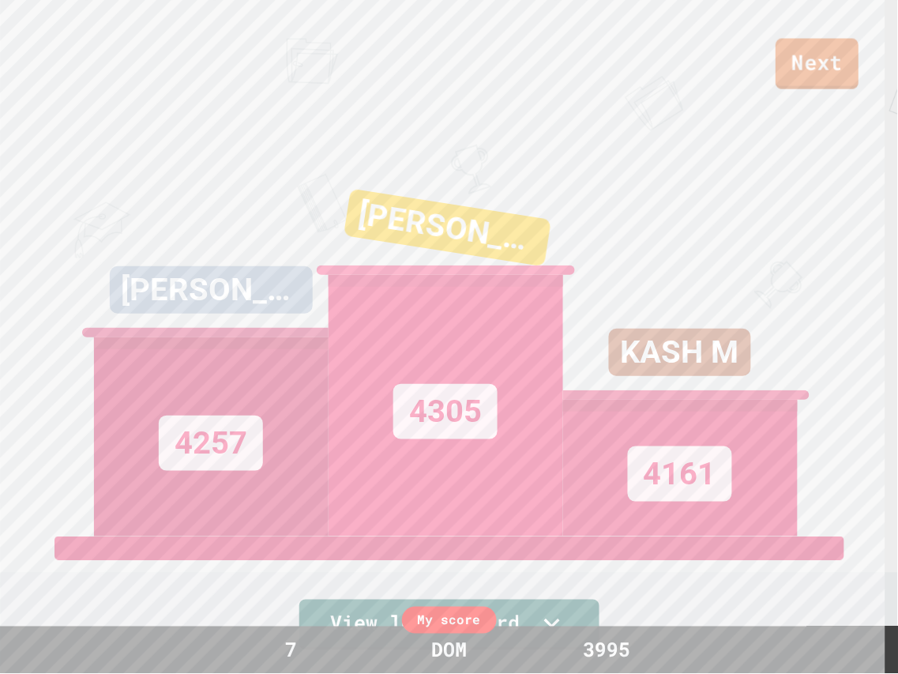
drag, startPoint x: 825, startPoint y: 111, endPoint x: 806, endPoint y: 16, distance: 96.6
click at [808, 98] on div "Next BREWTON H 4257 PRESTON W 4305 KASH M 4161 View leaderboard" at bounding box center [449, 337] width 898 height 674
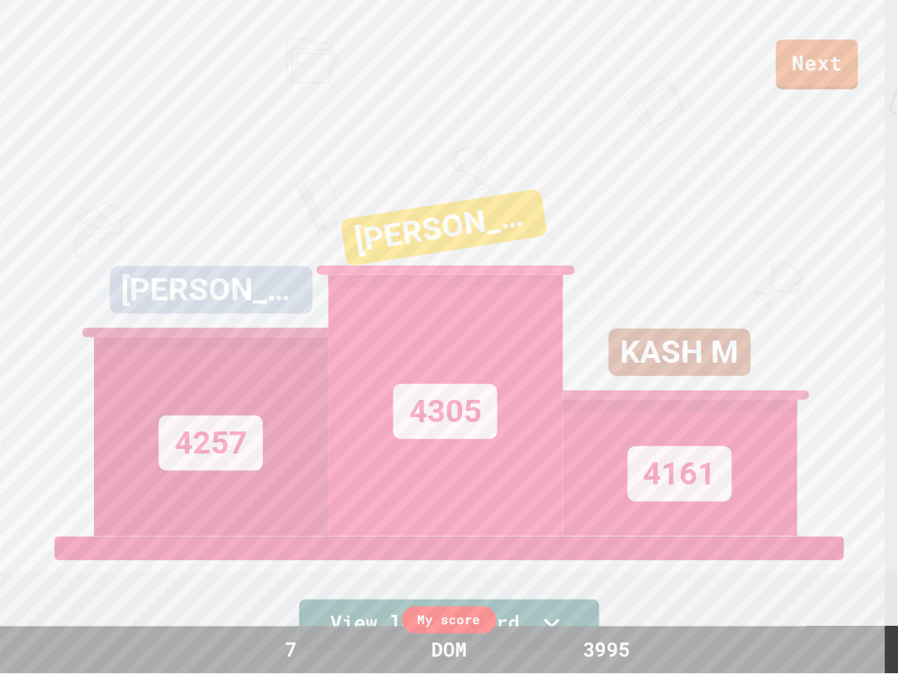
click at [800, 43] on link "Next" at bounding box center [817, 64] width 82 height 50
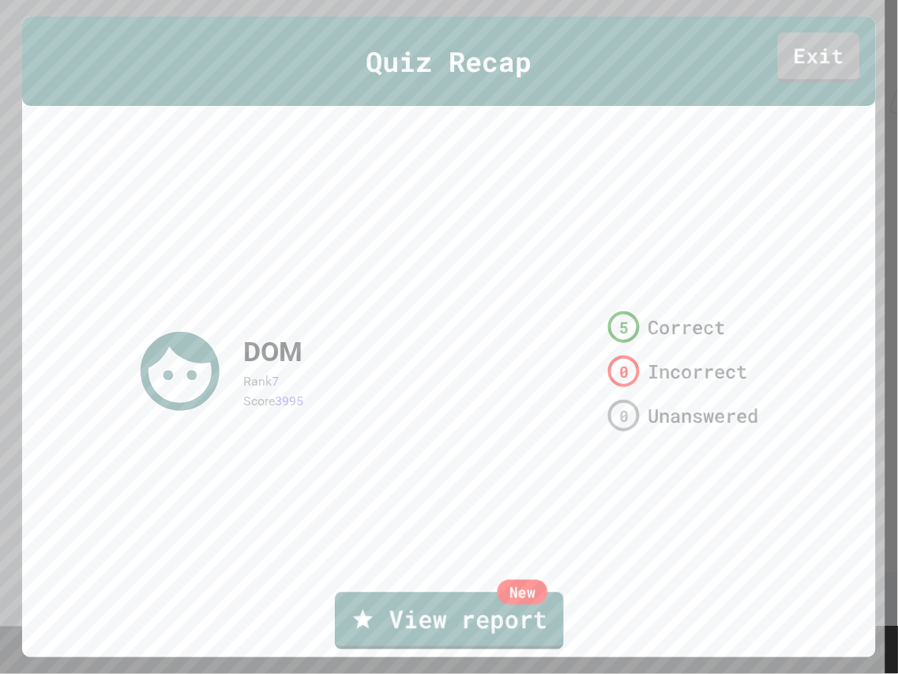
click at [511, 478] on link "New View report" at bounding box center [449, 620] width 229 height 57
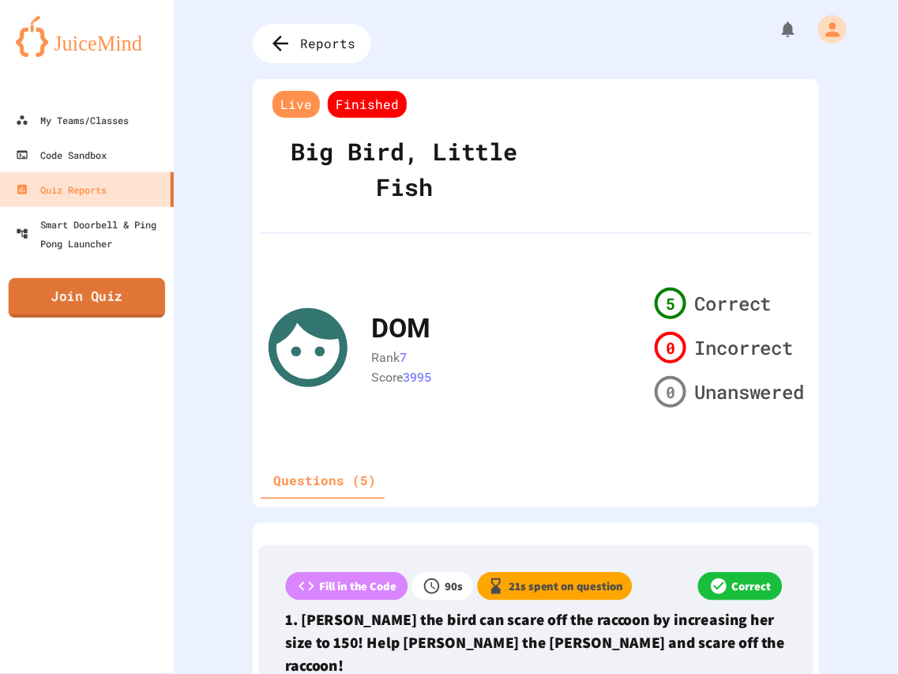
click at [99, 293] on link "Join Quiz" at bounding box center [87, 297] width 157 height 39
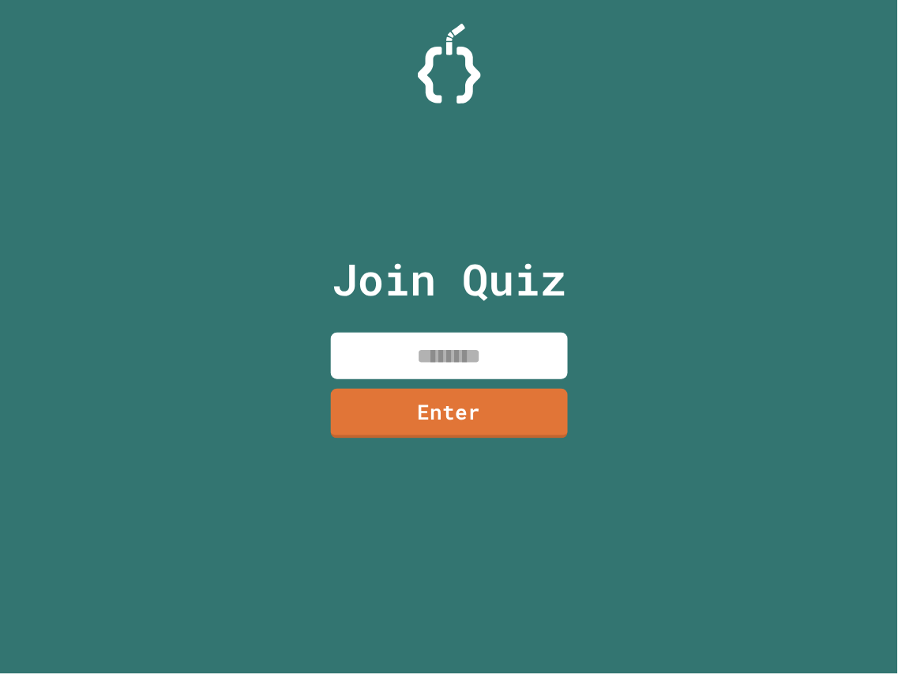
drag, startPoint x: 412, startPoint y: 336, endPoint x: 448, endPoint y: 350, distance: 38.0
click at [412, 337] on input at bounding box center [449, 355] width 237 height 47
type input "********"
click at [510, 416] on link "Enter" at bounding box center [449, 411] width 234 height 52
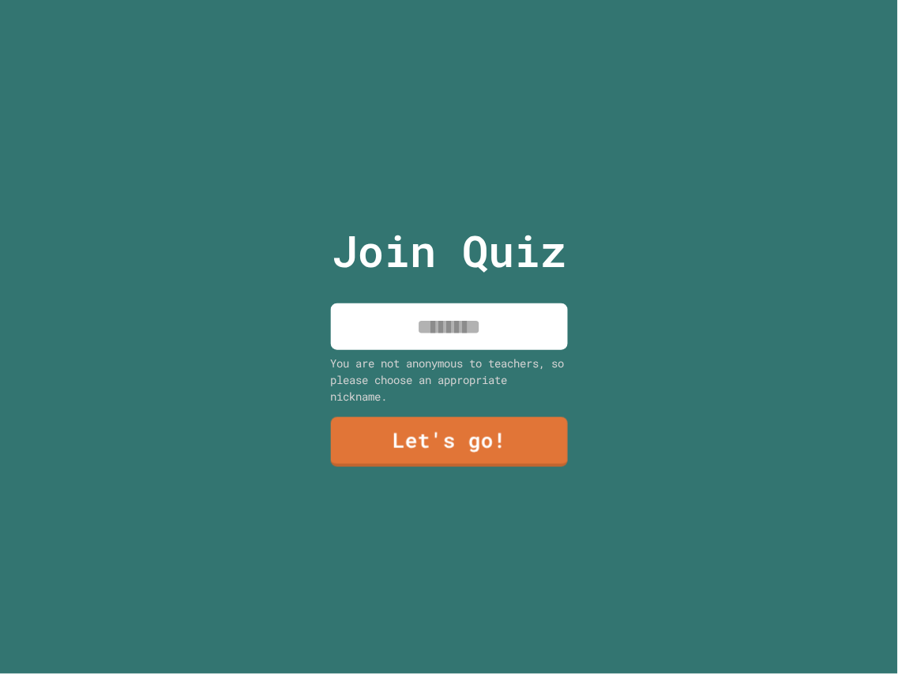
click at [485, 340] on input at bounding box center [449, 326] width 237 height 47
type input "***"
click at [515, 452] on link "Let's go!" at bounding box center [448, 441] width 241 height 52
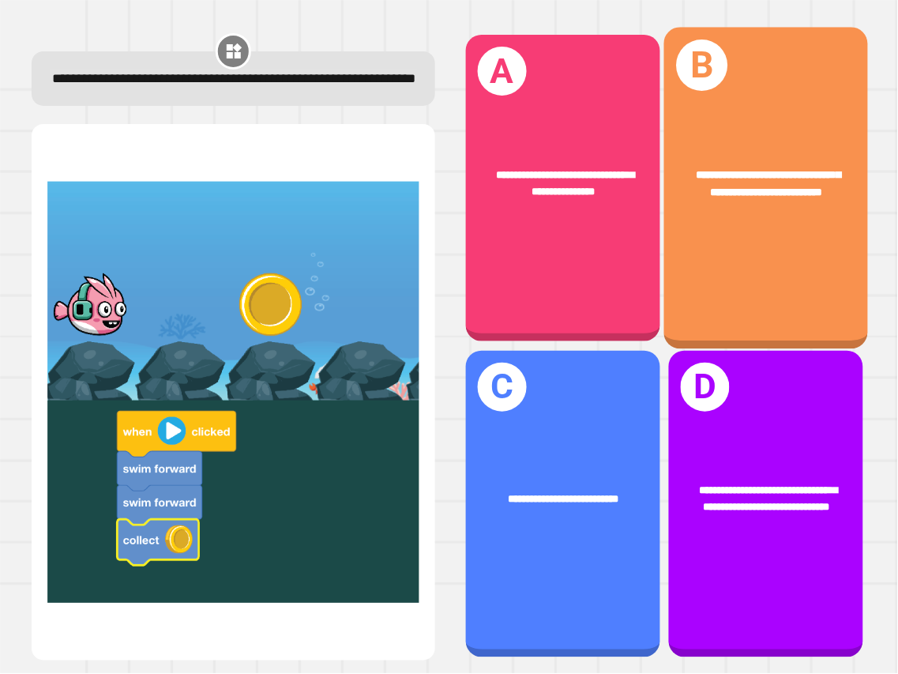
click at [776, 246] on div "**********" at bounding box center [766, 188] width 204 height 322
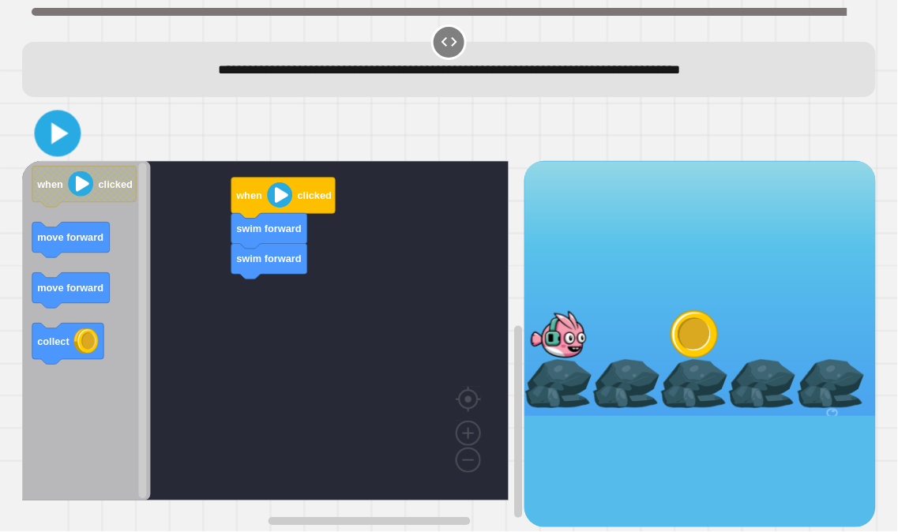
click at [56, 137] on icon at bounding box center [60, 133] width 17 height 22
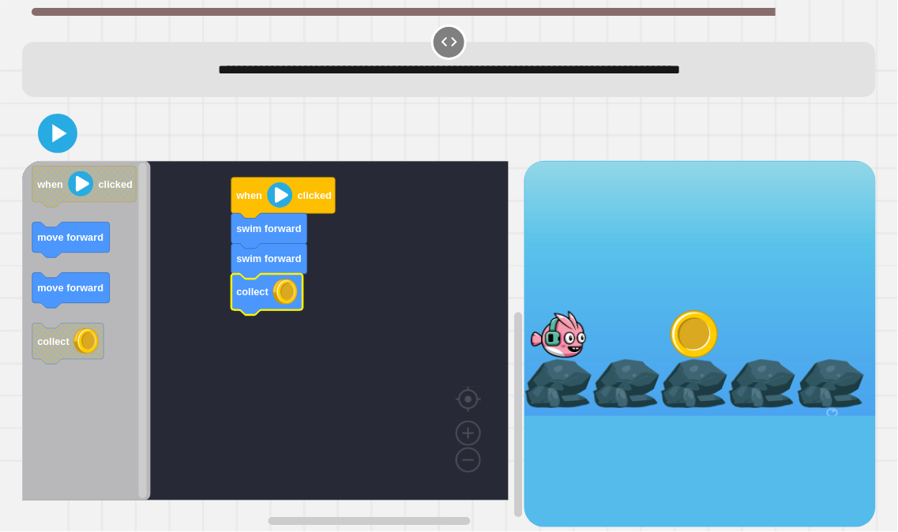
click at [111, 163] on icon "Blockly Workspace" at bounding box center [86, 331] width 129 height 340
click at [44, 148] on icon at bounding box center [58, 134] width 32 height 32
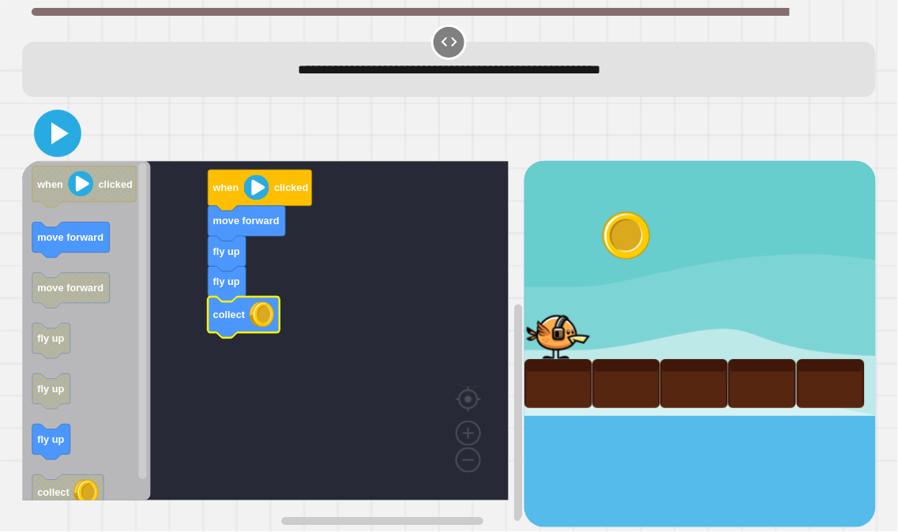
click at [53, 123] on icon at bounding box center [58, 133] width 38 height 38
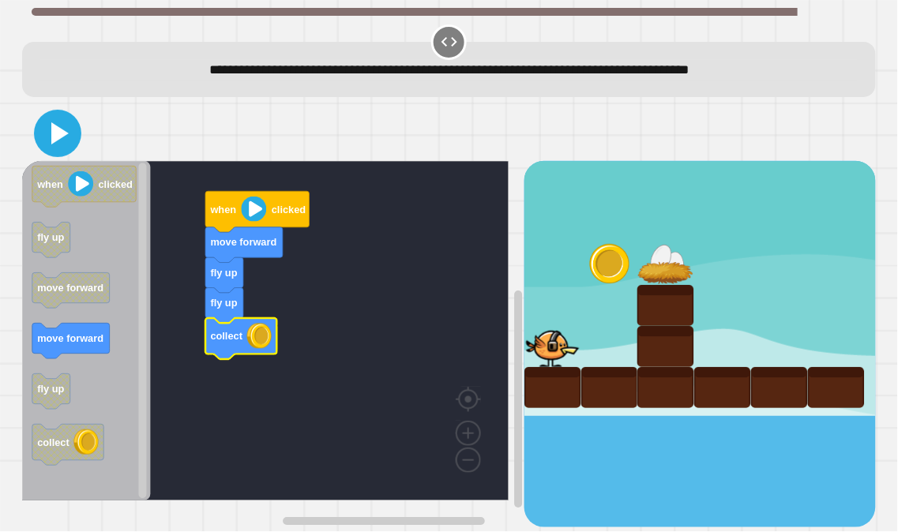
click at [57, 121] on icon at bounding box center [58, 133] width 38 height 38
click at [71, 133] on icon at bounding box center [58, 133] width 38 height 38
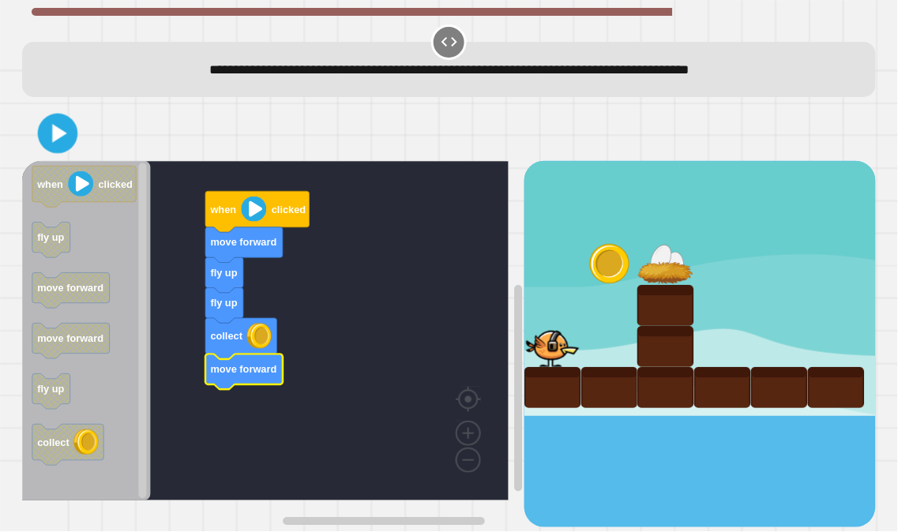
click at [66, 128] on icon at bounding box center [58, 134] width 32 height 32
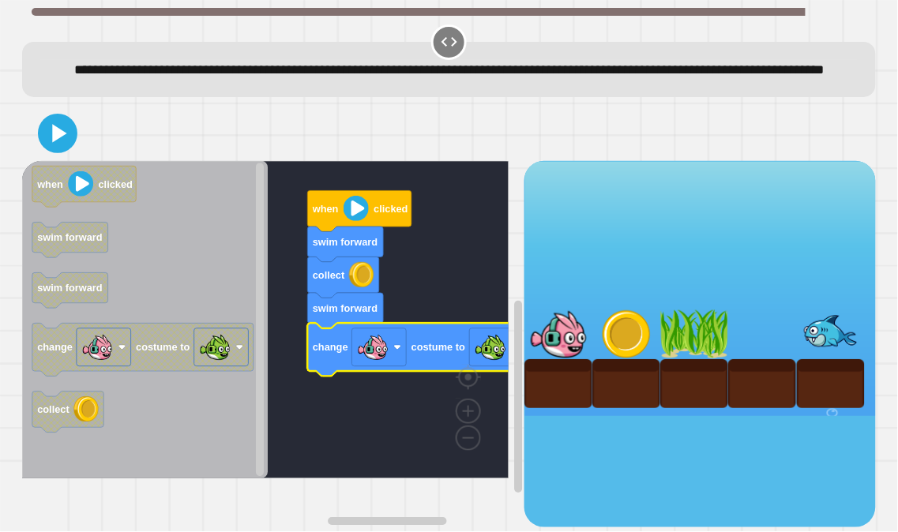
click at [81, 158] on div at bounding box center [448, 133] width 853 height 55
click at [45, 152] on icon at bounding box center [58, 133] width 38 height 38
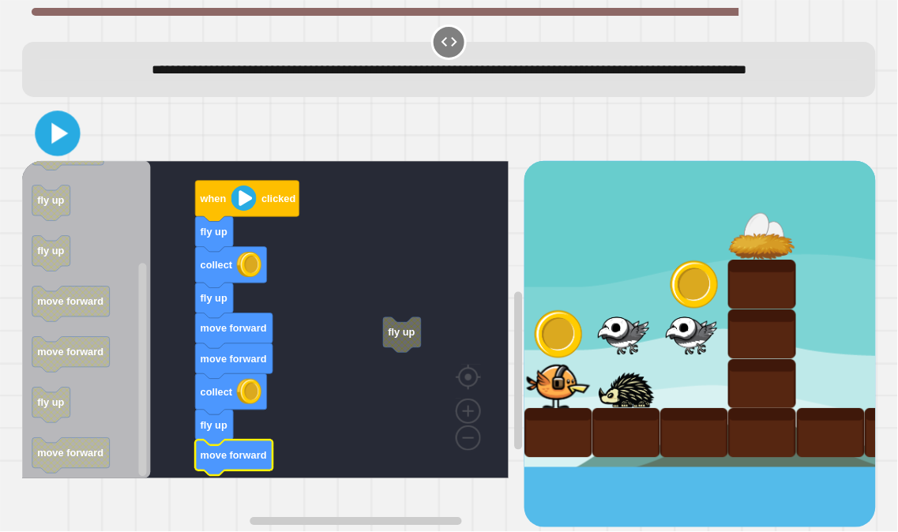
click at [56, 144] on icon at bounding box center [60, 133] width 17 height 21
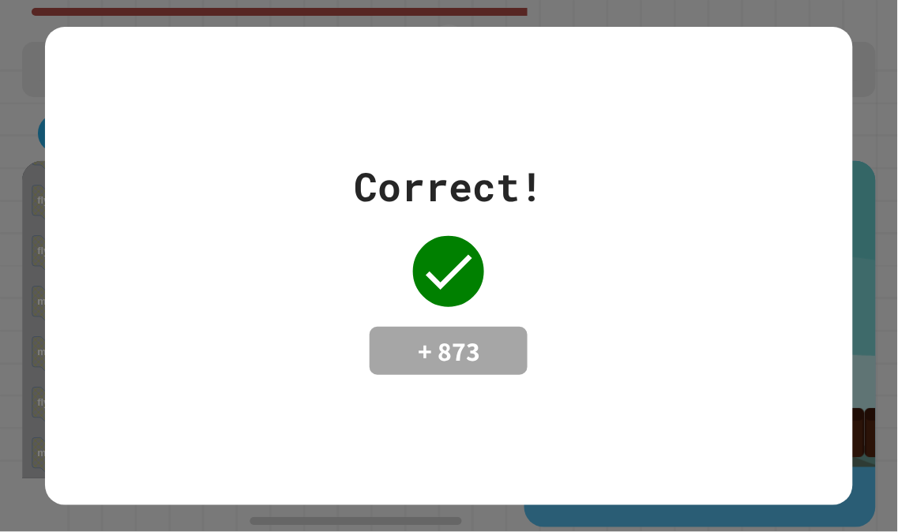
click at [578, 106] on div "Correct! + 873" at bounding box center [449, 266] width 808 height 479
click at [518, 158] on div "Correct!" at bounding box center [449, 186] width 190 height 59
click at [604, 157] on div "Correct! + 873" at bounding box center [449, 266] width 808 height 219
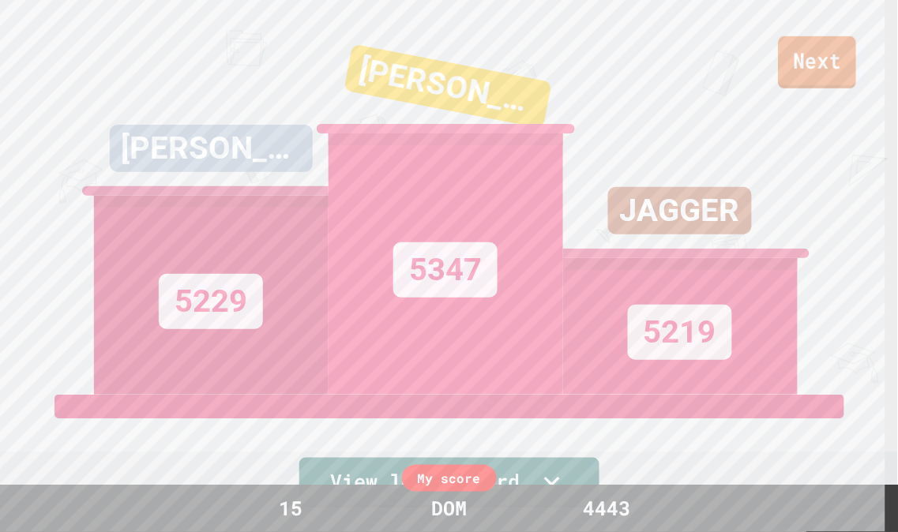
click at [812, 58] on link "Next" at bounding box center [818, 62] width 78 height 52
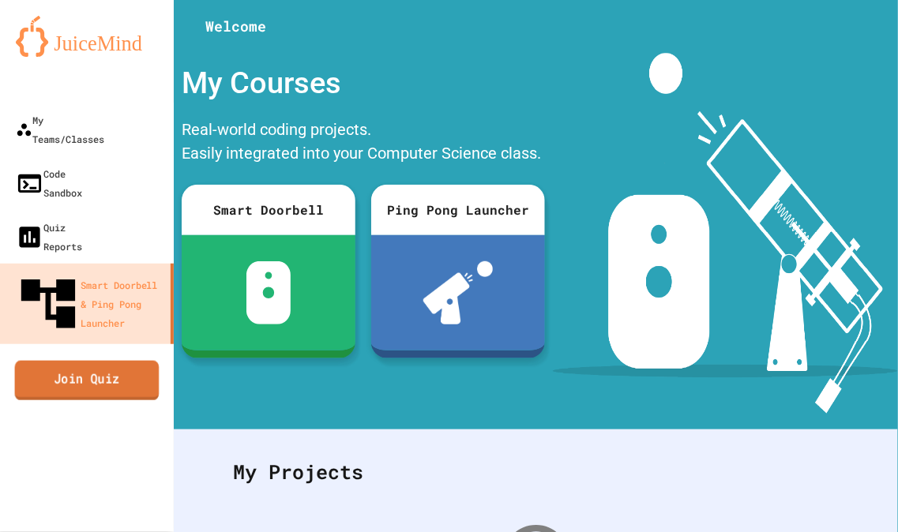
click at [105, 361] on link "Join Quiz" at bounding box center [87, 380] width 144 height 39
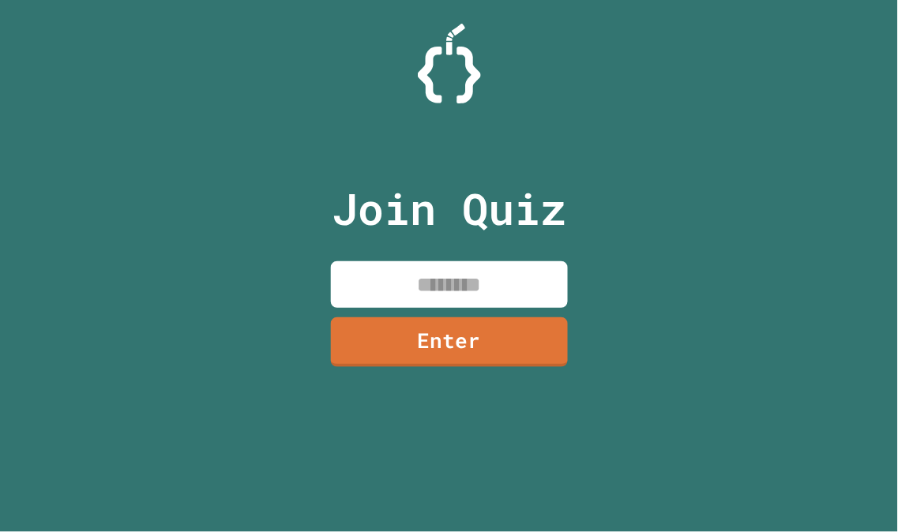
click at [448, 281] on input at bounding box center [449, 284] width 237 height 47
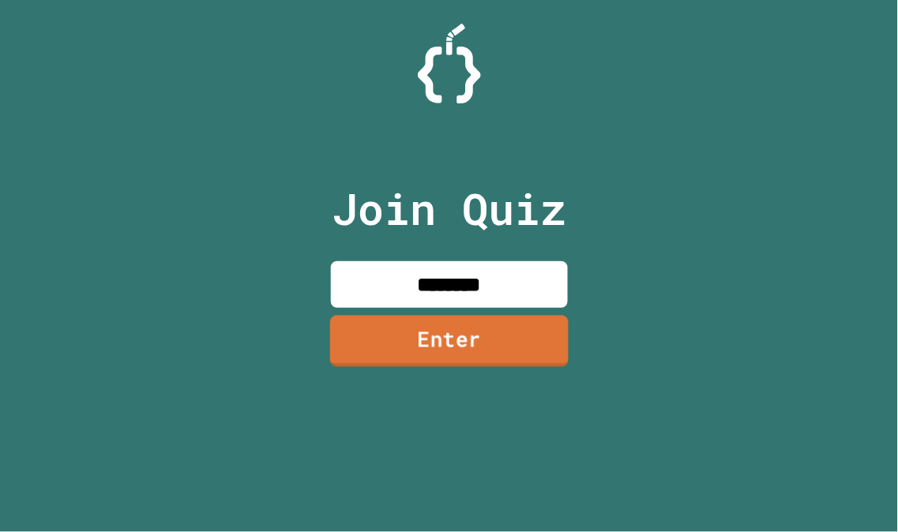
type input "********"
click at [523, 341] on link "Enter" at bounding box center [449, 341] width 238 height 51
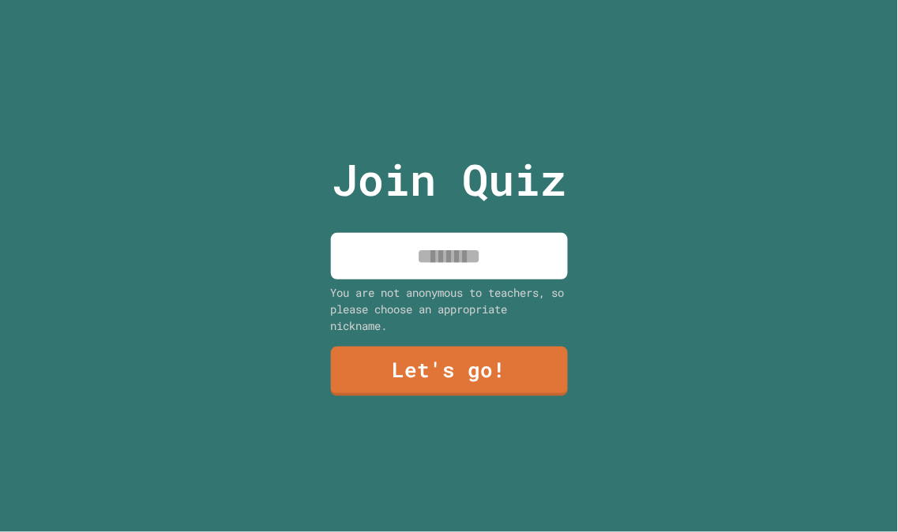
click at [514, 267] on input at bounding box center [449, 256] width 237 height 47
type input "*"
type input "***"
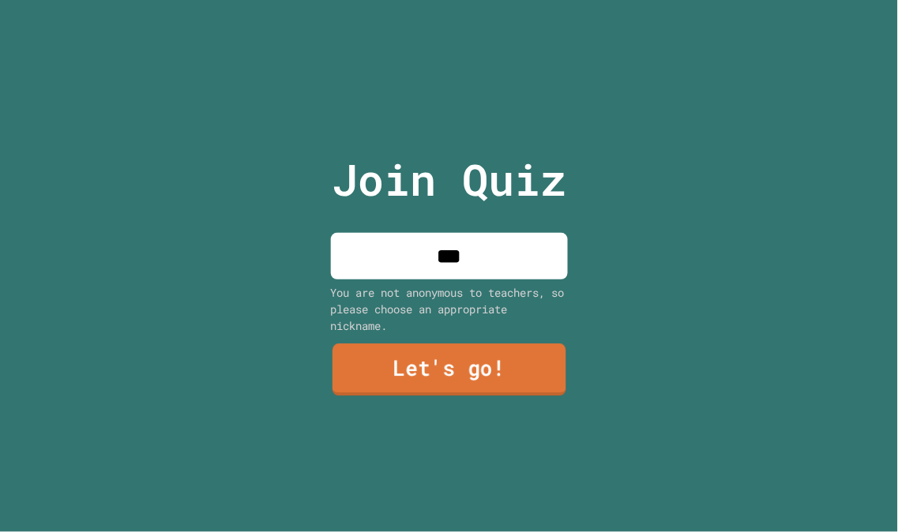
click at [521, 371] on link "Let's go!" at bounding box center [449, 369] width 234 height 52
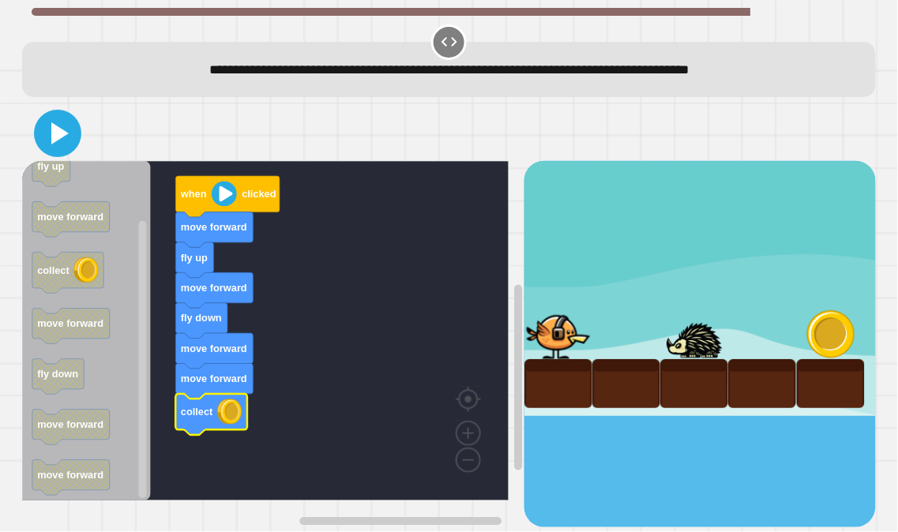
click at [73, 121] on icon at bounding box center [58, 133] width 38 height 38
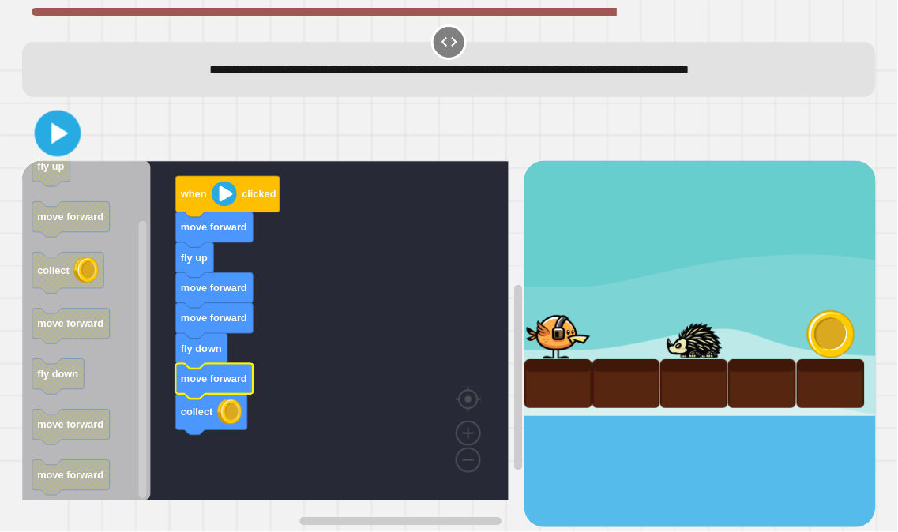
click at [43, 128] on icon at bounding box center [57, 132] width 37 height 37
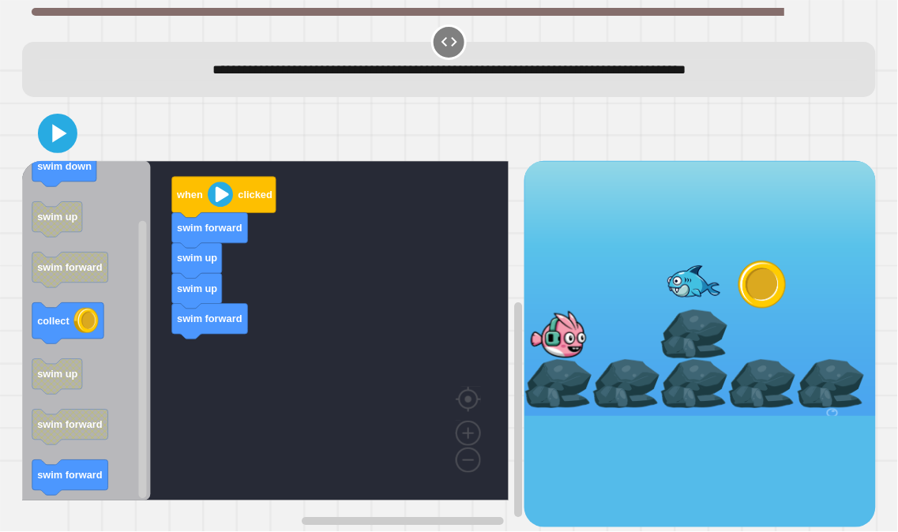
click at [167, 383] on div "when clicked swim forward swim up swim up swim forward when clicked swim down s…" at bounding box center [272, 344] width 501 height 366
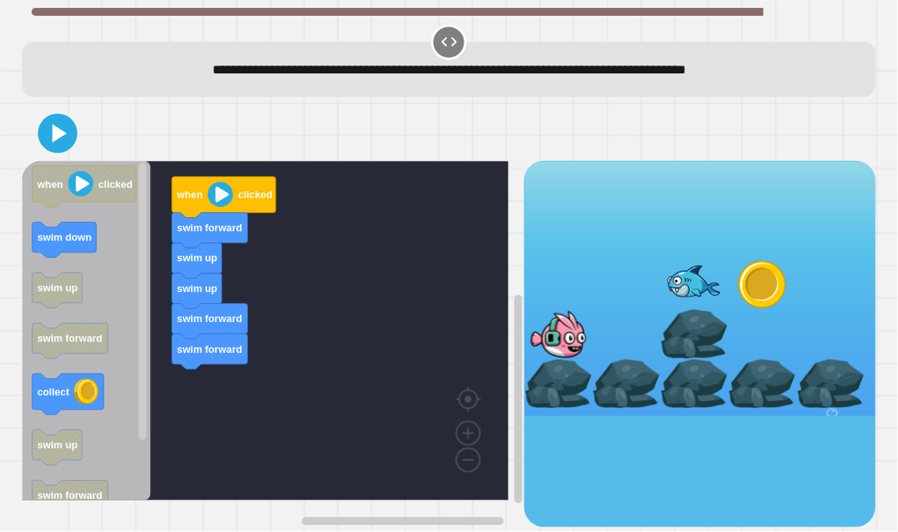
click at [93, 240] on icon "Blockly Workspace" at bounding box center [64, 241] width 64 height 36
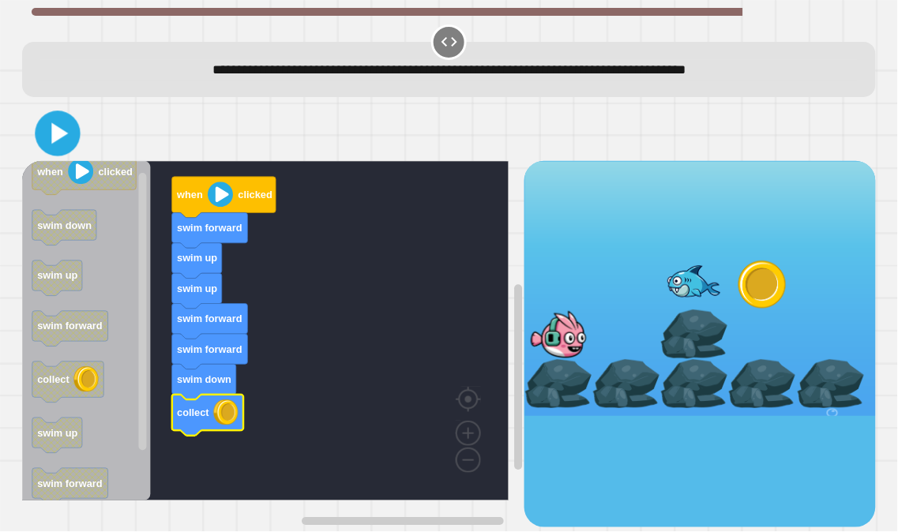
click at [49, 141] on icon at bounding box center [57, 133] width 36 height 36
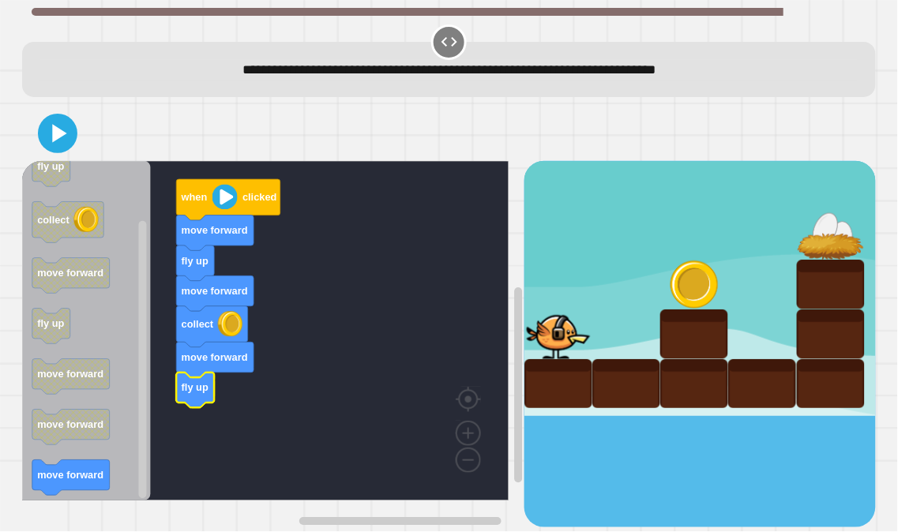
click at [73, 456] on icon "Blockly Workspace" at bounding box center [86, 331] width 129 height 340
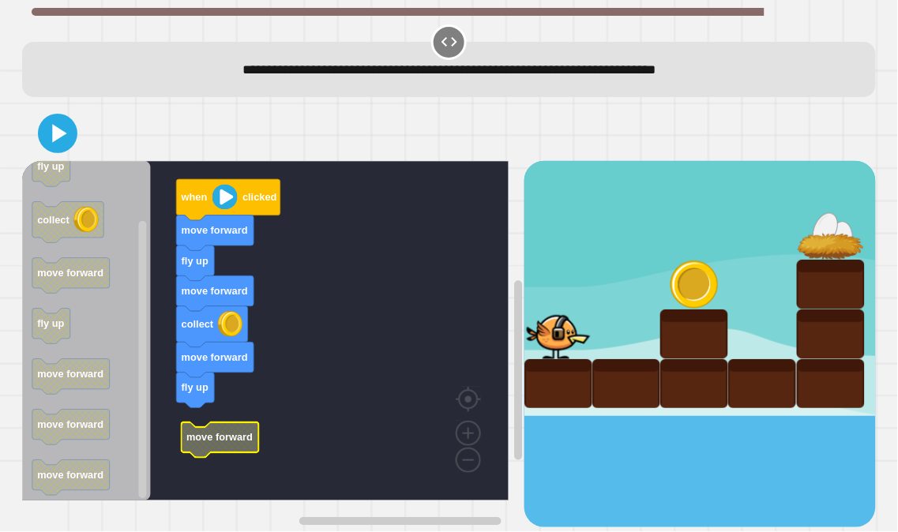
click at [223, 416] on rect "Blockly Workspace" at bounding box center [265, 331] width 486 height 340
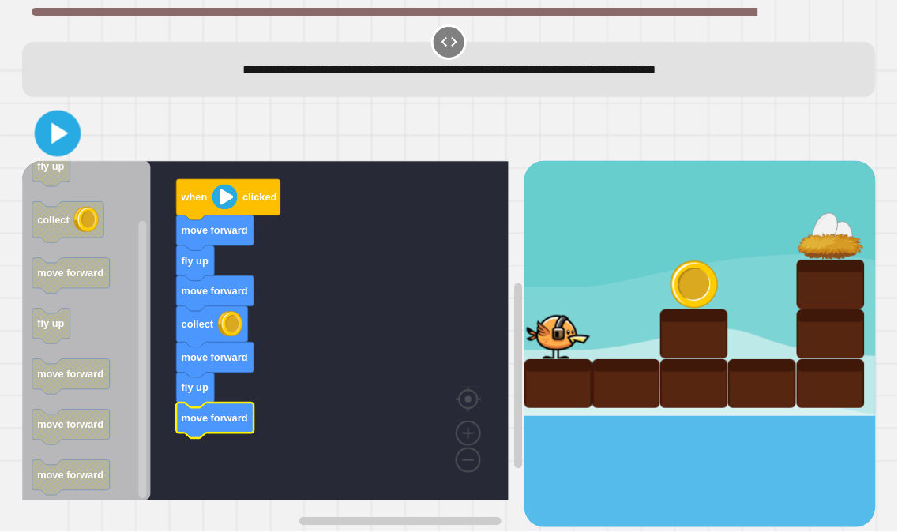
click at [56, 129] on icon at bounding box center [60, 132] width 17 height 21
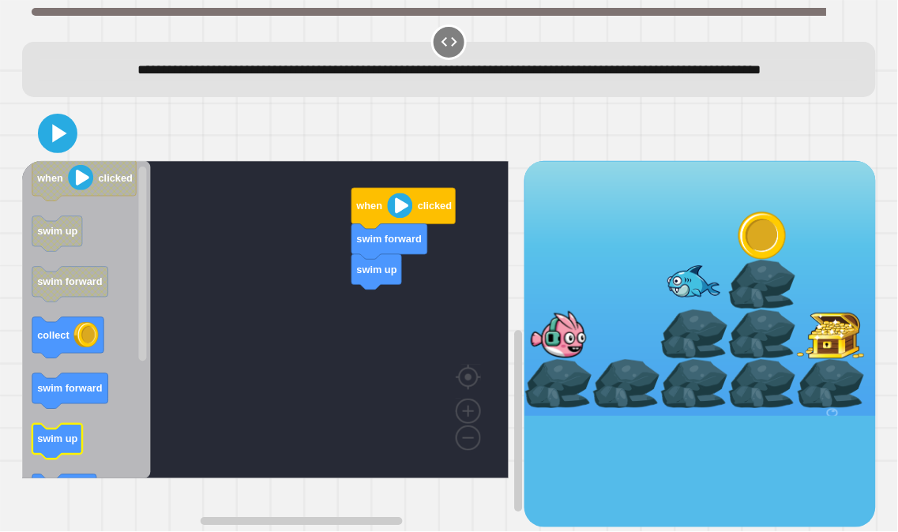
click at [39, 471] on icon "when clicked swim up swim forward collect swim forward swim up swim down swim f…" at bounding box center [86, 319] width 129 height 317
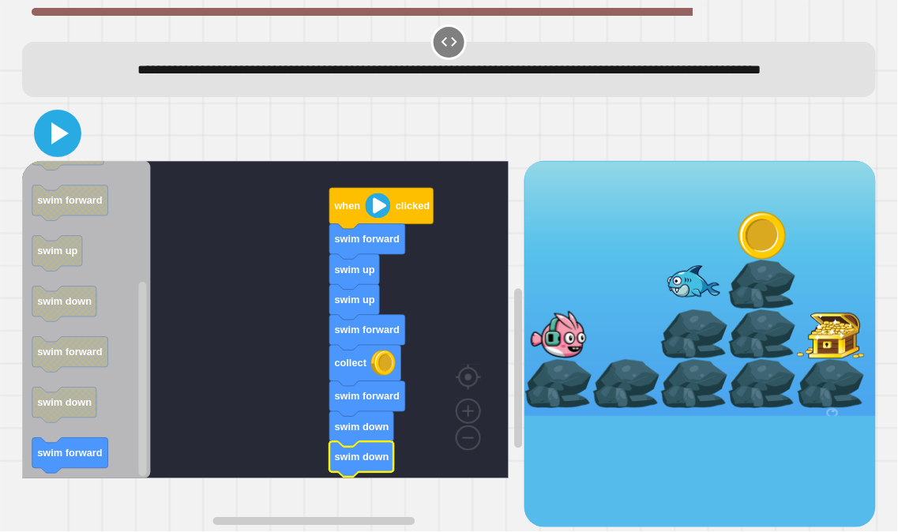
click at [59, 141] on icon at bounding box center [58, 133] width 38 height 38
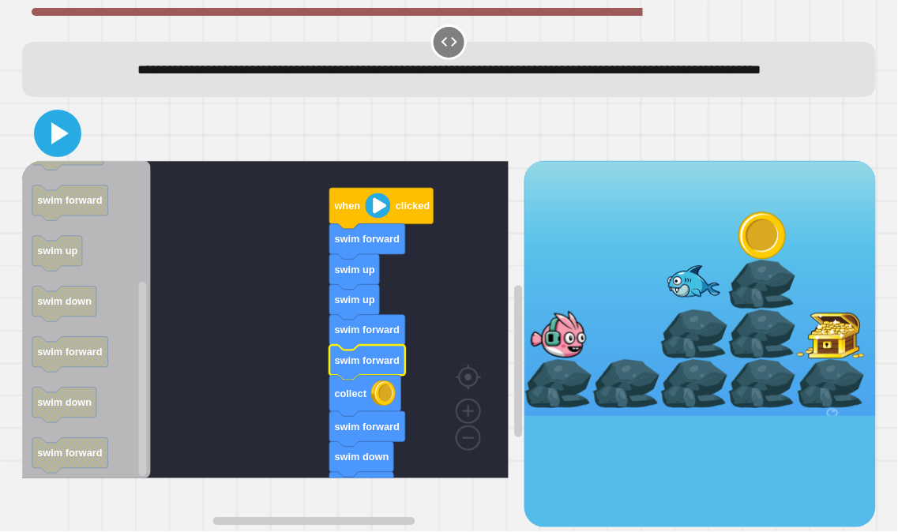
click at [58, 144] on icon at bounding box center [59, 133] width 17 height 22
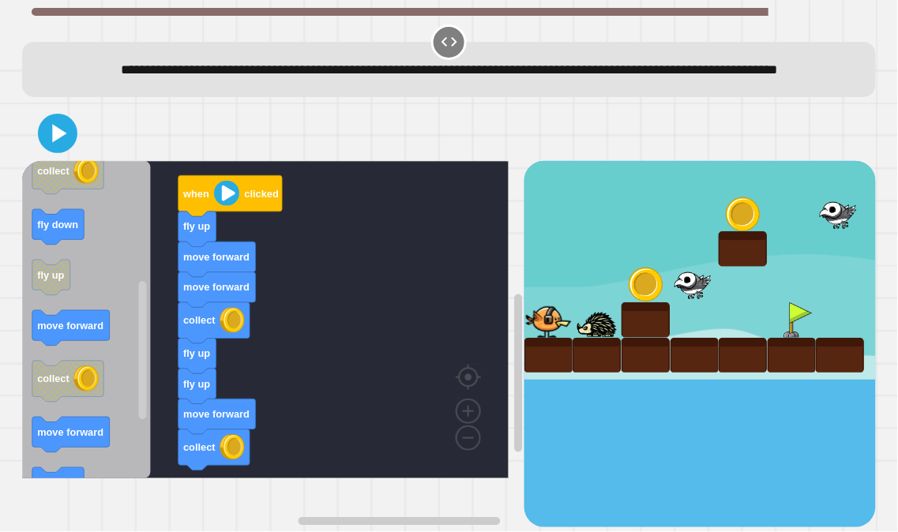
click at [188, 414] on div "when clicked fly up move forward move forward collect fly up fly up move forwar…" at bounding box center [272, 344] width 501 height 366
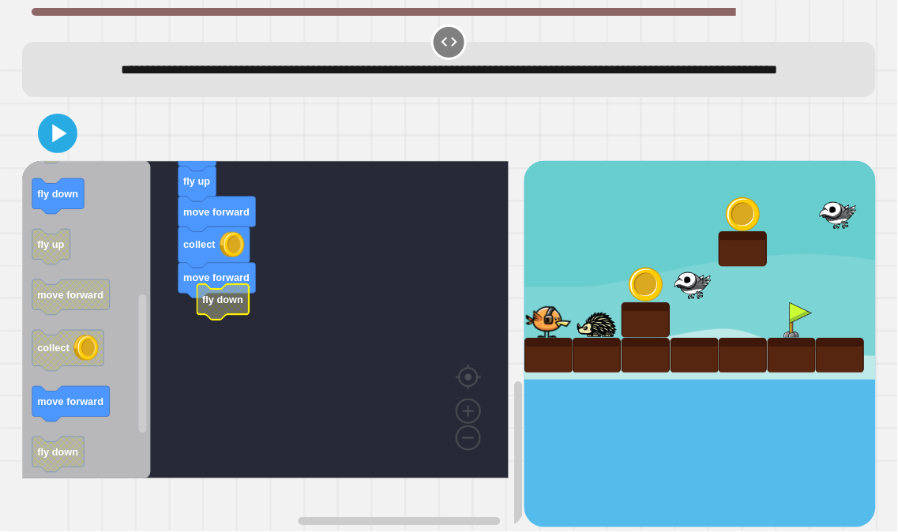
click at [223, 337] on g "when clicked fly up move forward move forward collect fly up fly up move forwar…" at bounding box center [276, 225] width 509 height 505
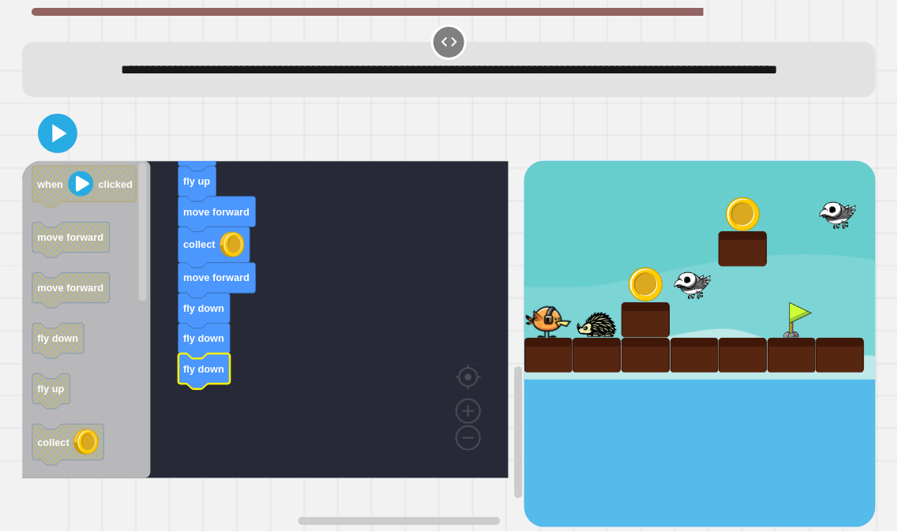
click at [42, 187] on icon "Blockly Workspace" at bounding box center [86, 319] width 129 height 317
click at [44, 161] on div at bounding box center [448, 133] width 853 height 55
click at [48, 161] on div at bounding box center [448, 133] width 853 height 55
click at [51, 161] on div at bounding box center [448, 133] width 853 height 55
click at [53, 152] on icon at bounding box center [58, 133] width 38 height 38
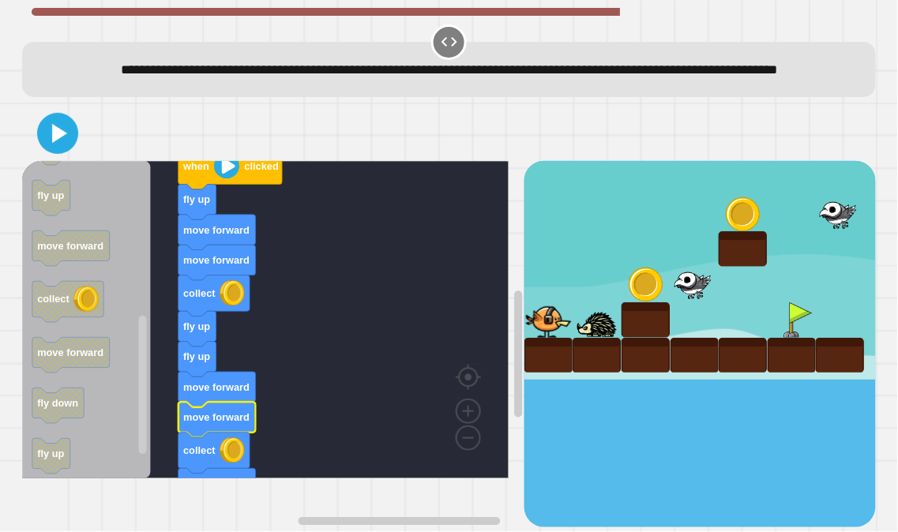
click at [65, 143] on icon at bounding box center [59, 133] width 15 height 19
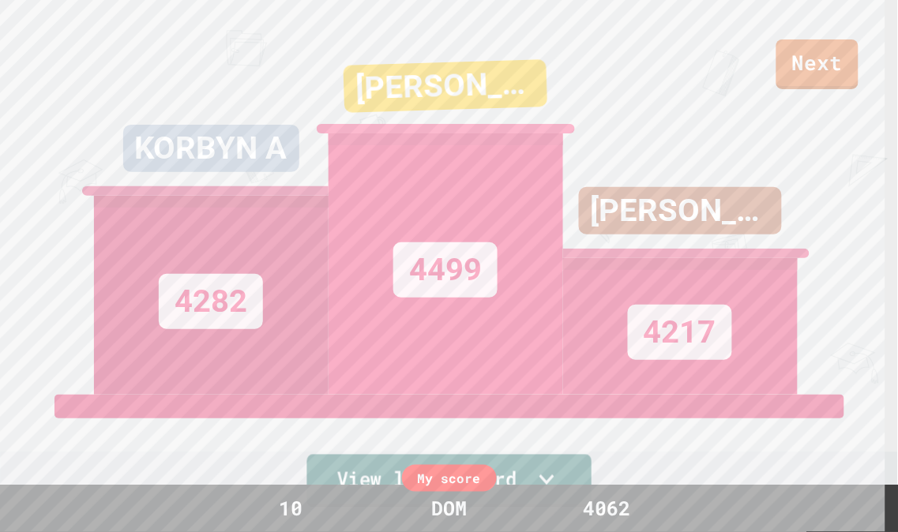
drag, startPoint x: 574, startPoint y: 454, endPoint x: 577, endPoint y: 444, distance: 10.7
click at [578, 445] on div "View leaderboard" at bounding box center [449, 452] width 300 height 114
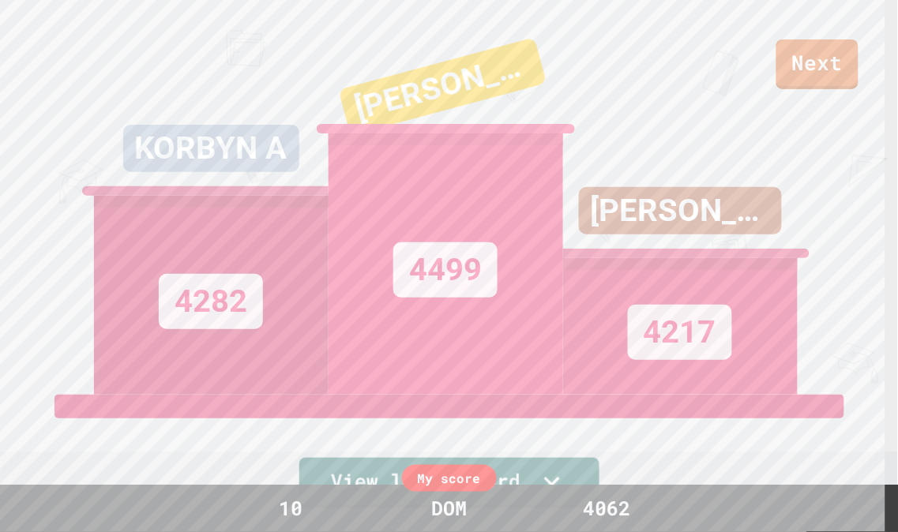
click at [583, 430] on div "View leaderboard" at bounding box center [449, 452] width 300 height 114
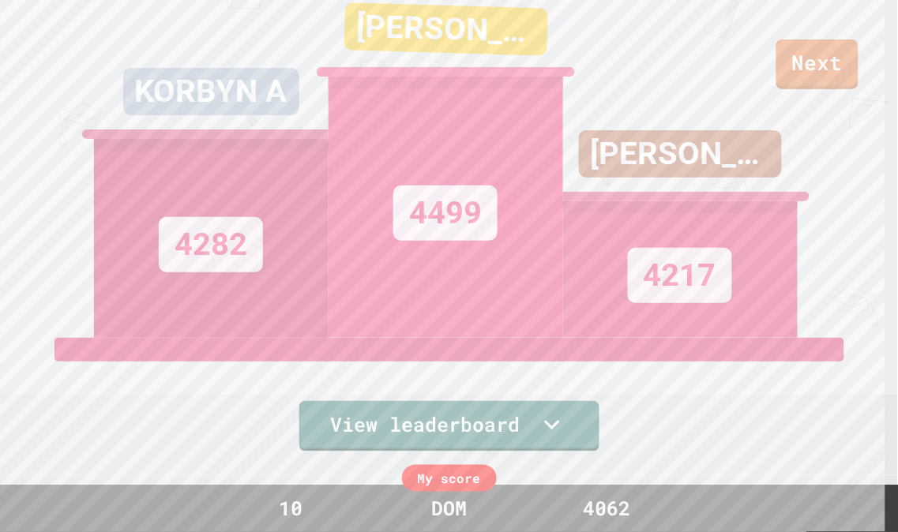
drag, startPoint x: 616, startPoint y: 327, endPoint x: 621, endPoint y: 279, distance: 48.5
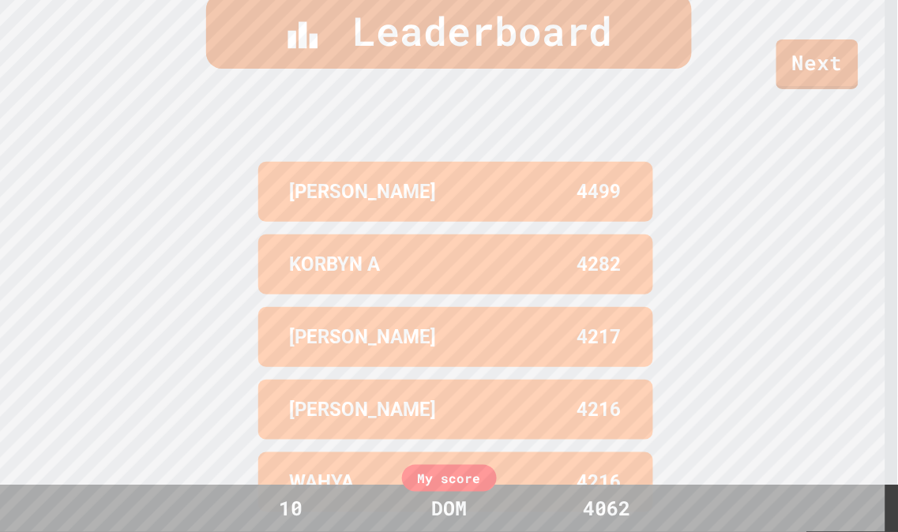
scroll to position [570, 0]
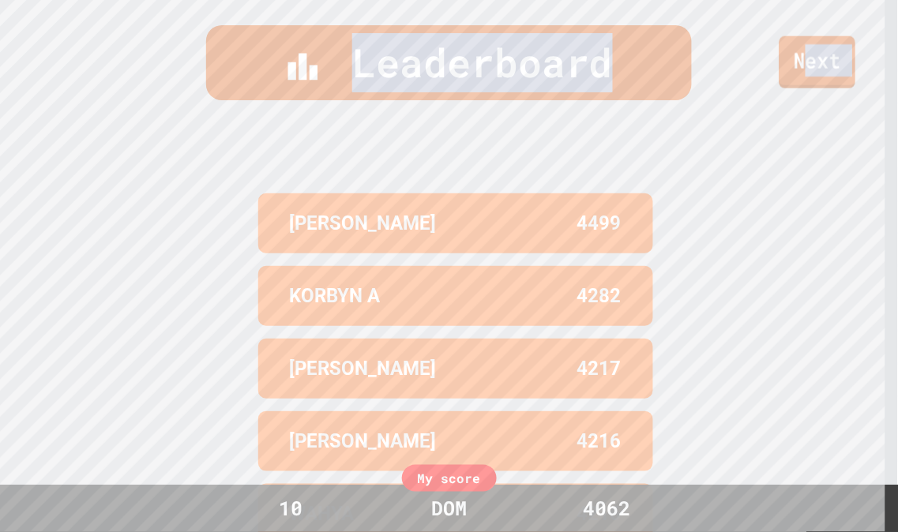
drag, startPoint x: 807, startPoint y: 77, endPoint x: 820, endPoint y: 91, distance: 19.0
click at [825, 82] on link "Next" at bounding box center [817, 62] width 81 height 52
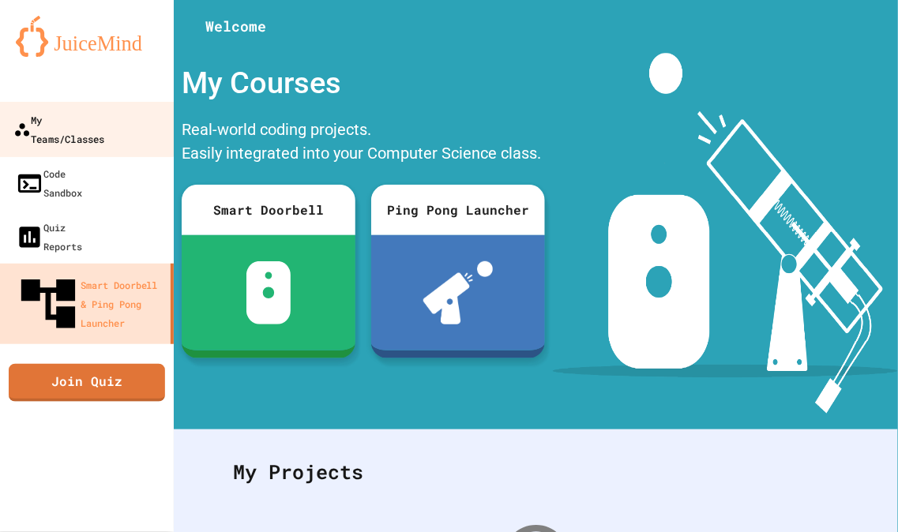
click at [104, 127] on div "My Teams/Classes" at bounding box center [58, 129] width 91 height 39
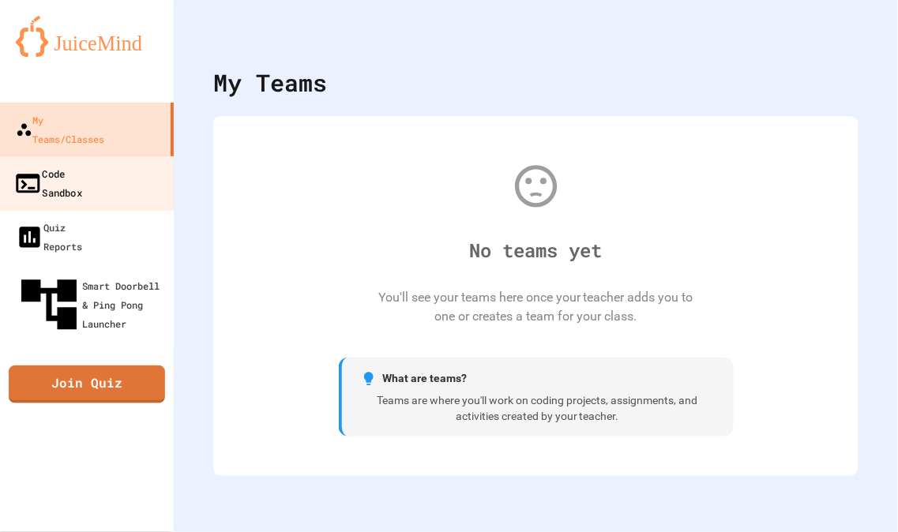
click at [82, 163] on div "Code Sandbox" at bounding box center [47, 182] width 69 height 39
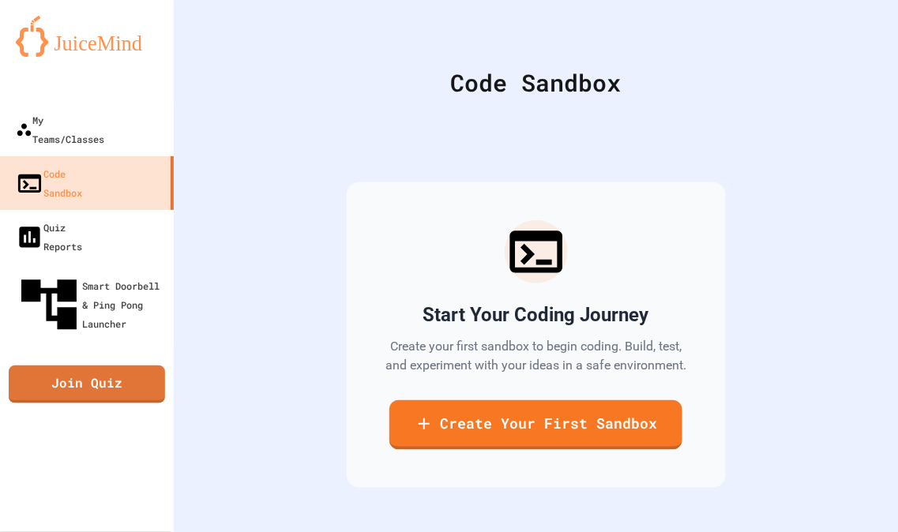
click at [101, 76] on div at bounding box center [87, 87] width 174 height 32
click at [106, 58] on link at bounding box center [87, 35] width 174 height 71
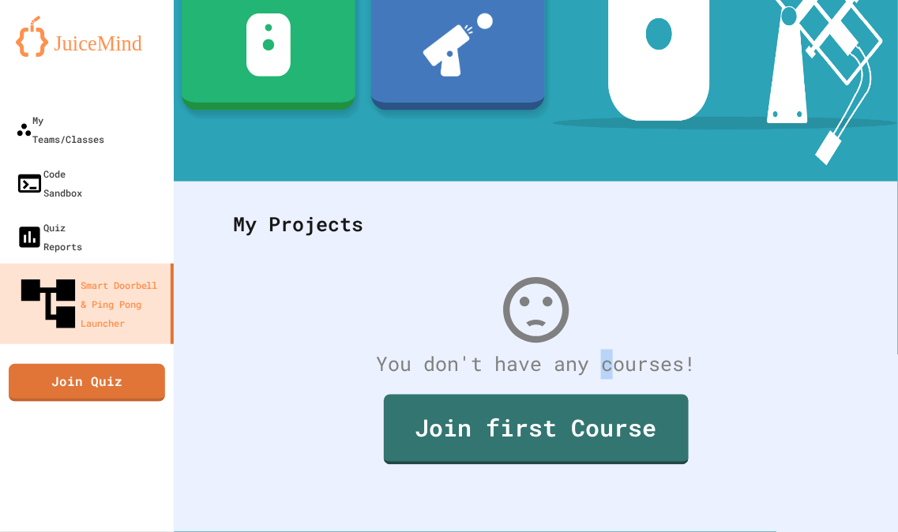
scroll to position [43, 0]
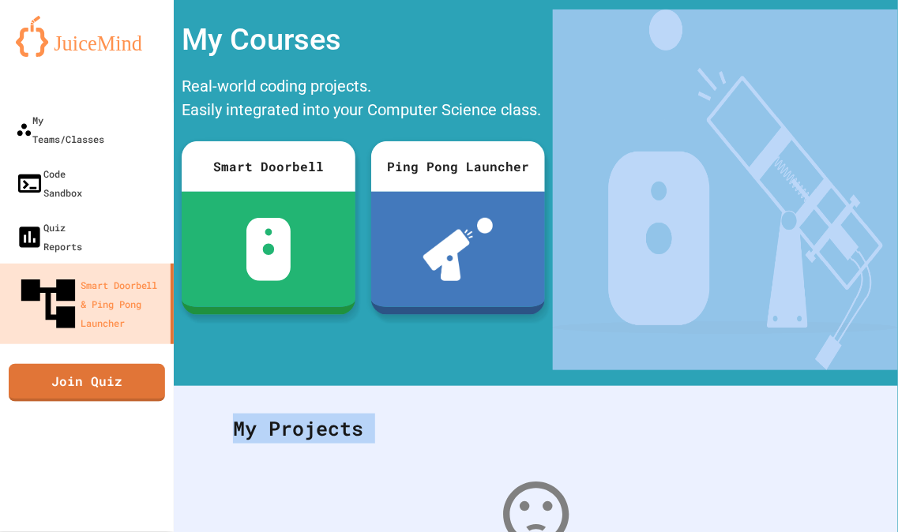
drag, startPoint x: 596, startPoint y: 373, endPoint x: 611, endPoint y: 373, distance: 15.0
click at [611, 373] on div "Welcome My Courses Real-world coding projects. Easily integrated into your Comp…" at bounding box center [536, 223] width 724 height 532
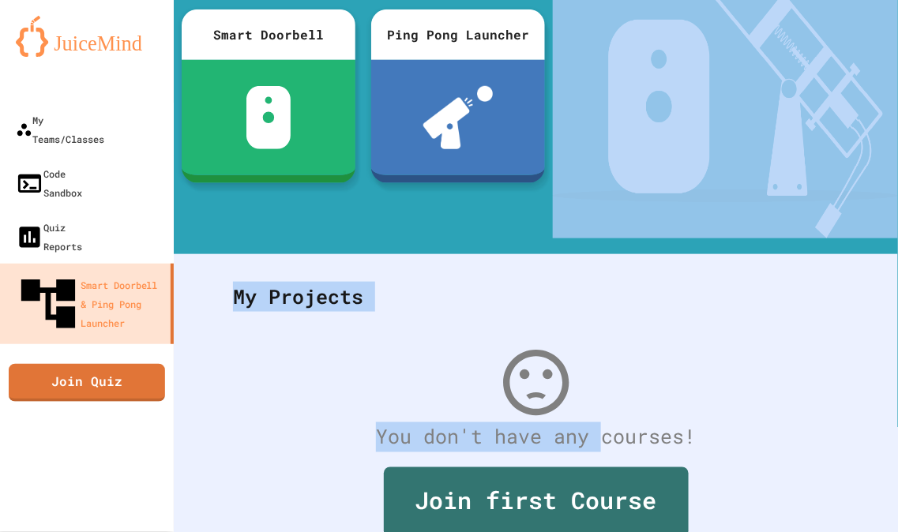
scroll to position [261, 0]
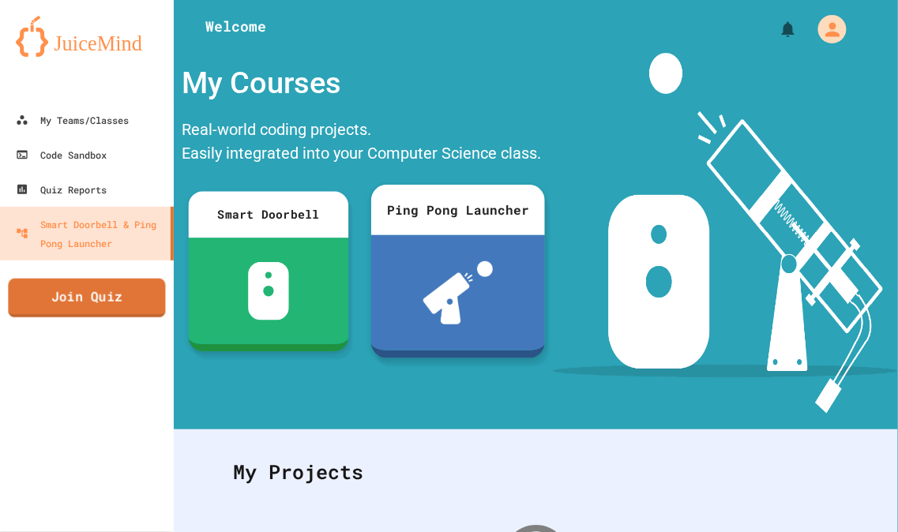
click at [118, 306] on link "Join Quiz" at bounding box center [86, 298] width 157 height 39
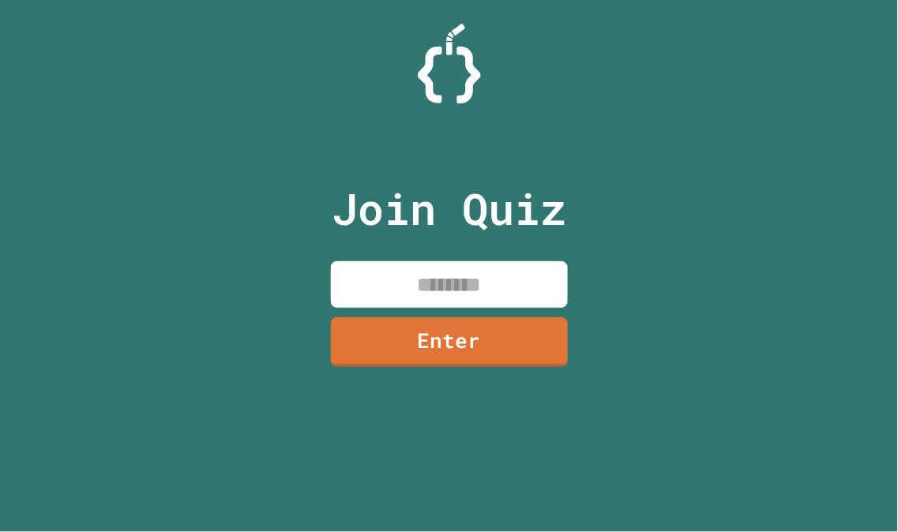
click at [411, 291] on input at bounding box center [449, 284] width 237 height 47
paste input
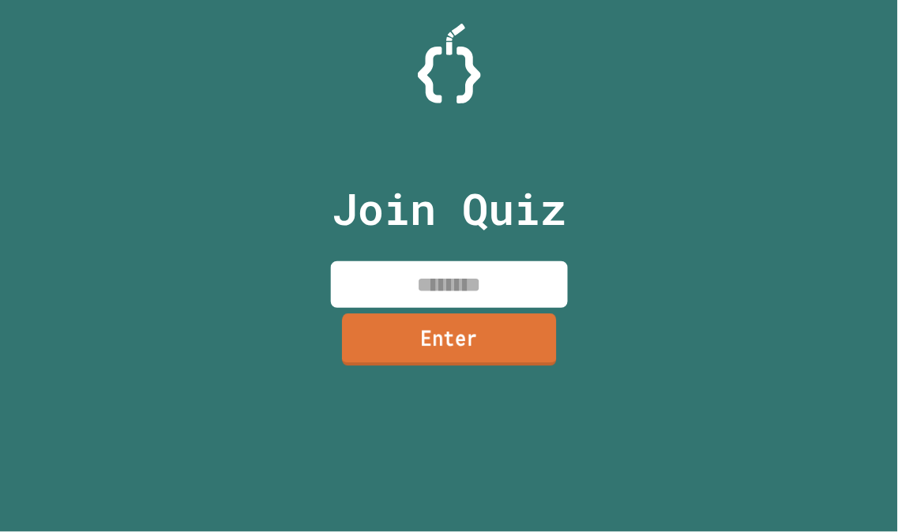
paste input
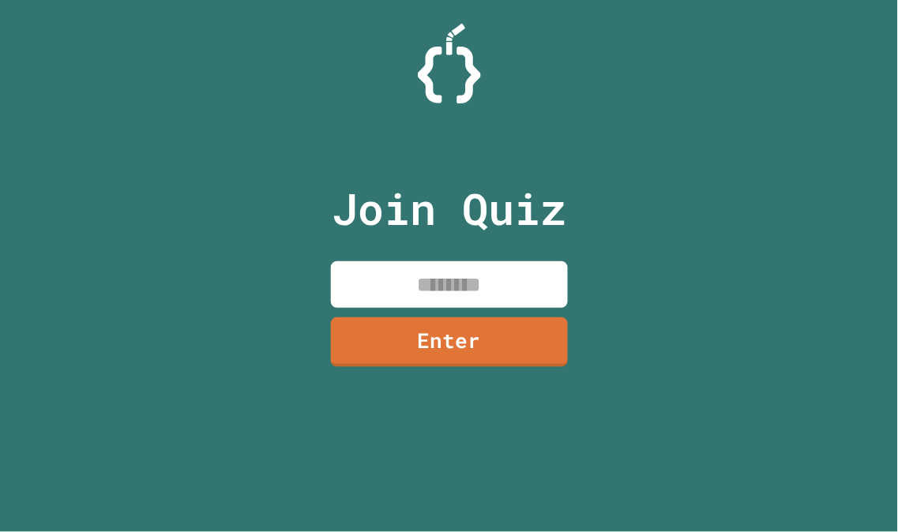
paste input "********"
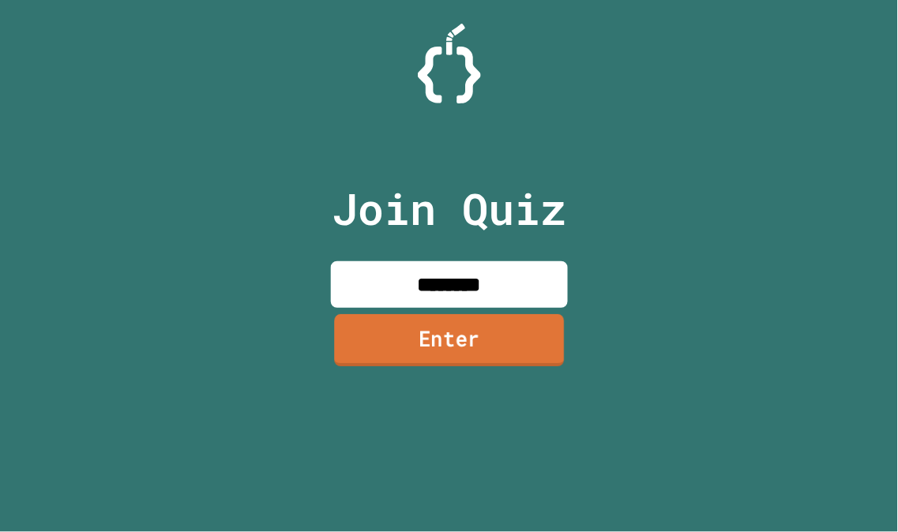
type input "********"
click at [499, 346] on link "Enter" at bounding box center [448, 341] width 238 height 52
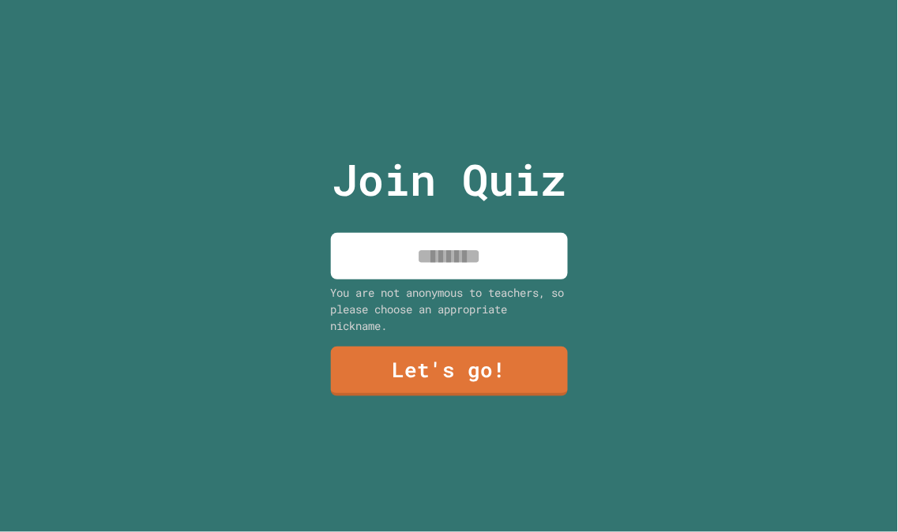
click at [553, 261] on input at bounding box center [449, 256] width 237 height 47
type input "***"
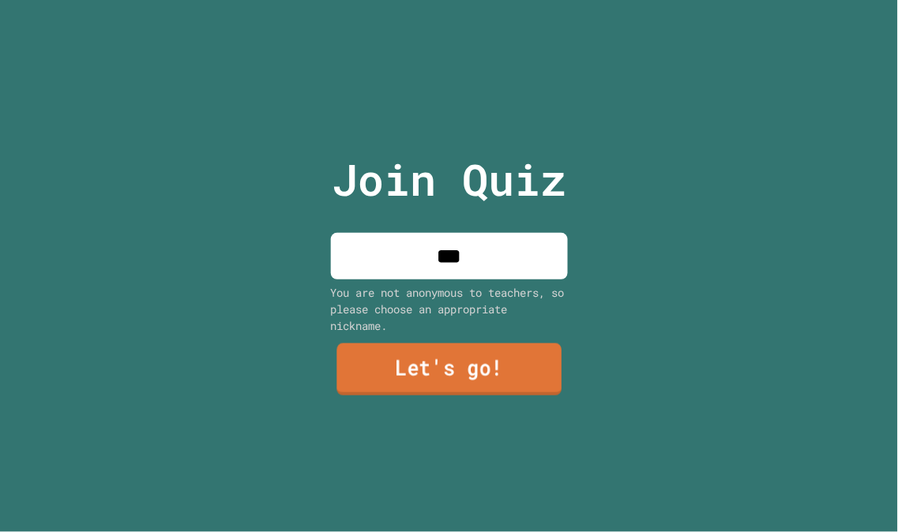
click at [463, 377] on link "Let's go!" at bounding box center [448, 369] width 225 height 52
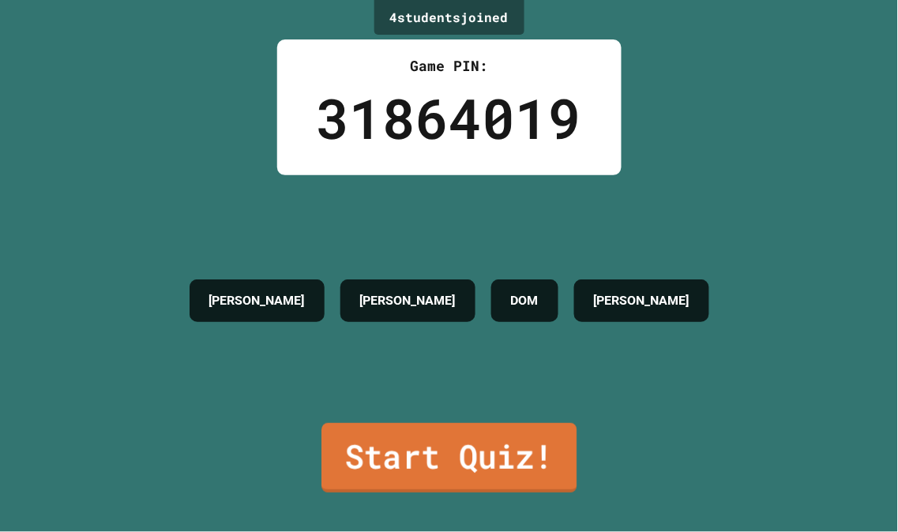
click at [444, 439] on link "Start Quiz!" at bounding box center [448, 457] width 255 height 69
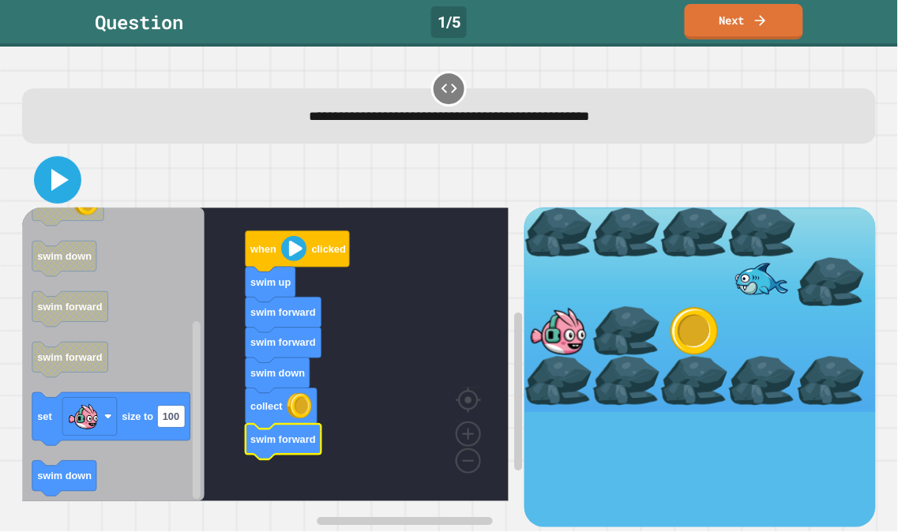
click at [66, 182] on icon at bounding box center [59, 180] width 17 height 22
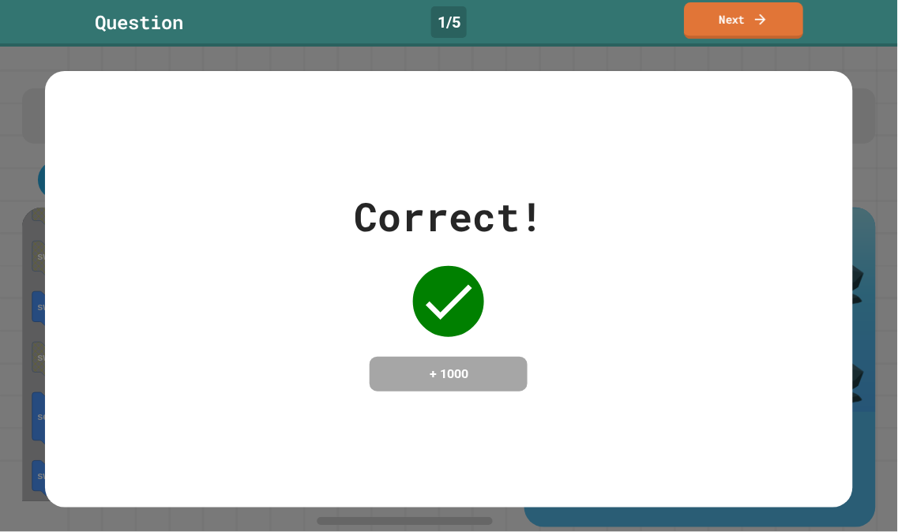
click at [775, 34] on link "Next" at bounding box center [744, 20] width 119 height 36
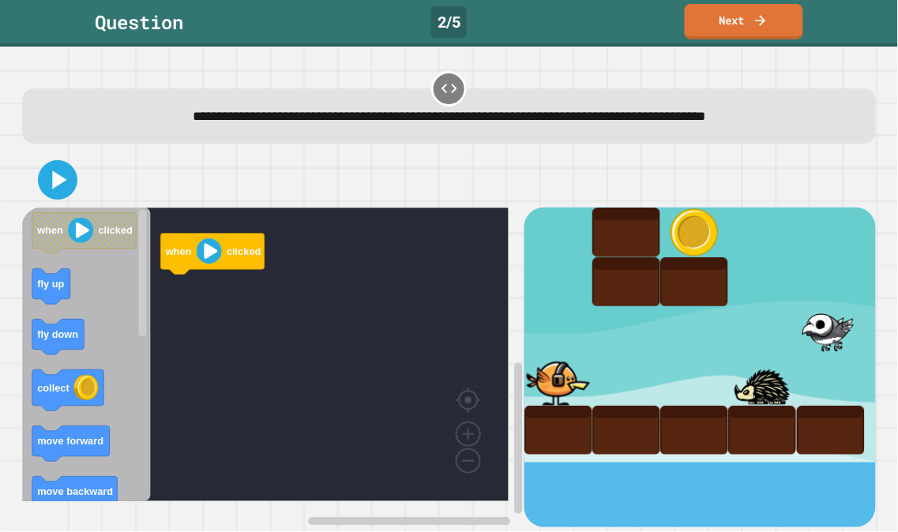
click at [75, 464] on icon "Blockly Workspace" at bounding box center [86, 355] width 129 height 294
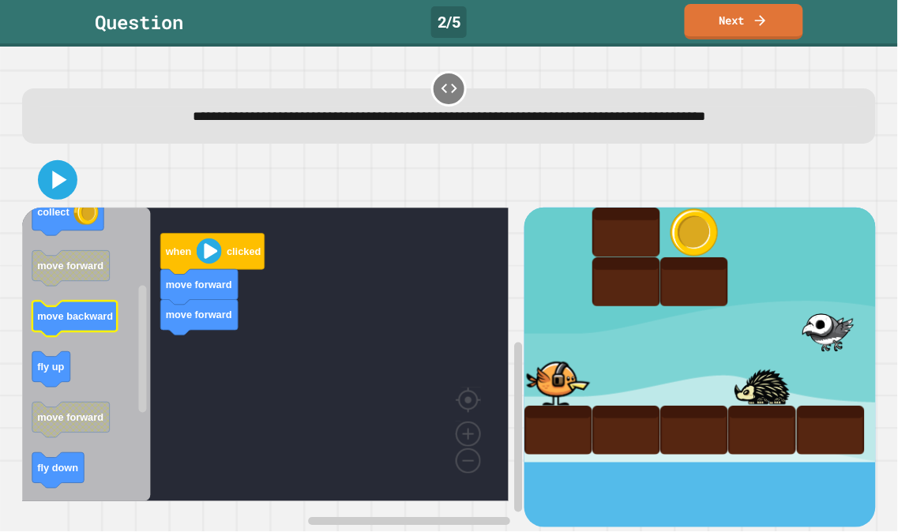
click at [84, 332] on g "move backward" at bounding box center [74, 319] width 85 height 36
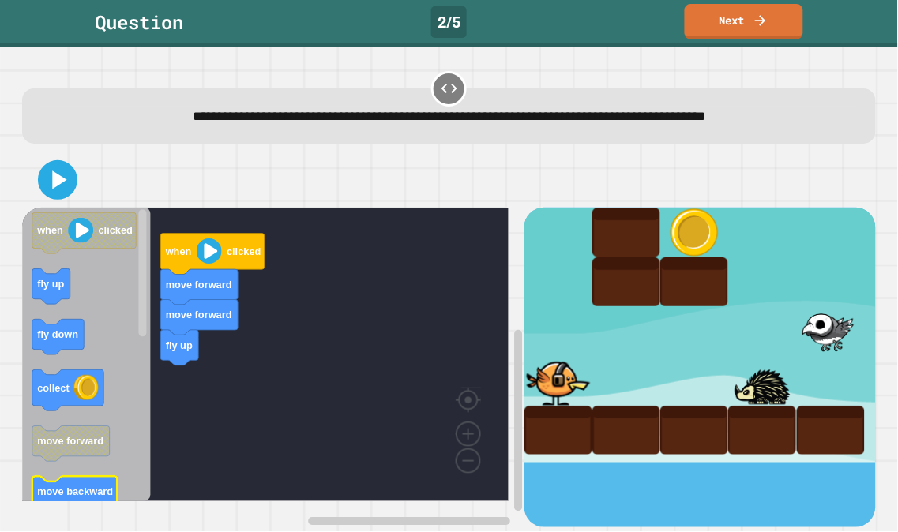
click at [79, 492] on text "move backward" at bounding box center [76, 492] width 76 height 12
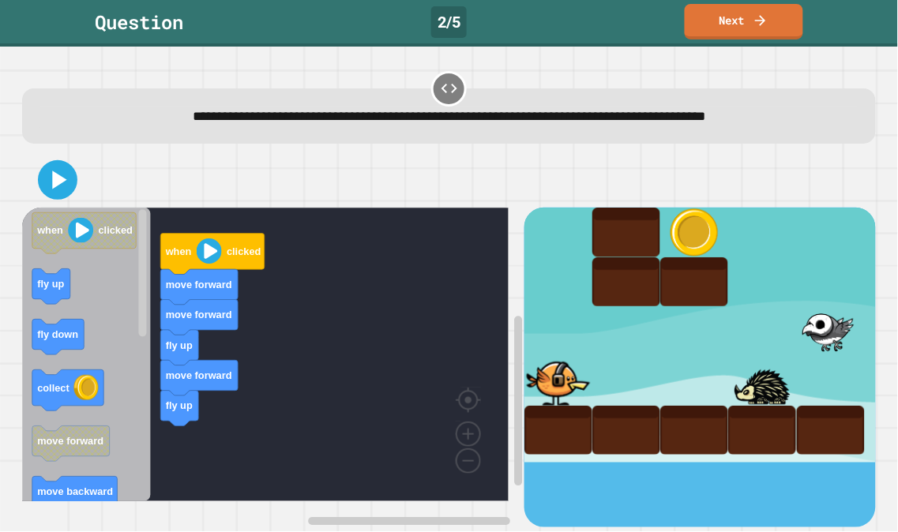
click at [114, 362] on icon "when clicked fly up fly down collect move forward move backward fly up move for…" at bounding box center [86, 355] width 129 height 294
click at [162, 409] on div "when clicked move forward move forward fly up move forward fly up when clicked …" at bounding box center [272, 368] width 501 height 320
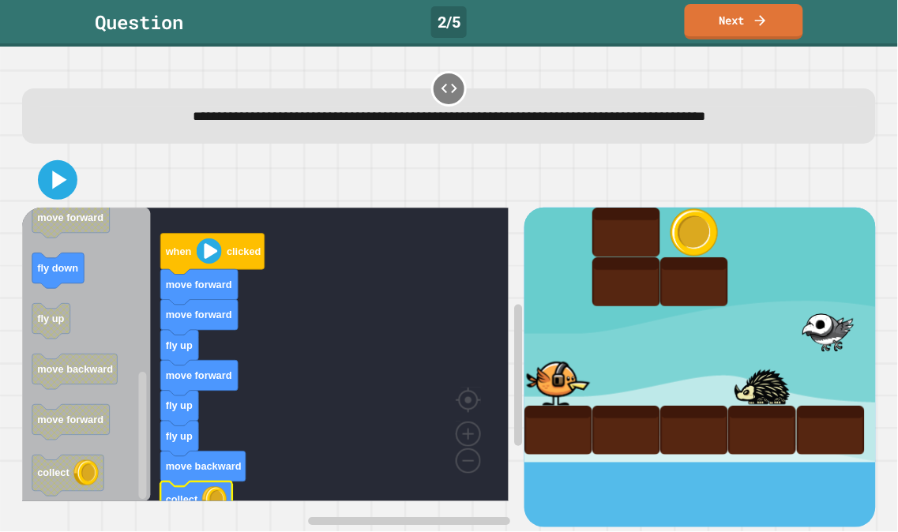
click at [85, 188] on div at bounding box center [448, 179] width 853 height 55
click at [58, 185] on icon at bounding box center [59, 180] width 17 height 22
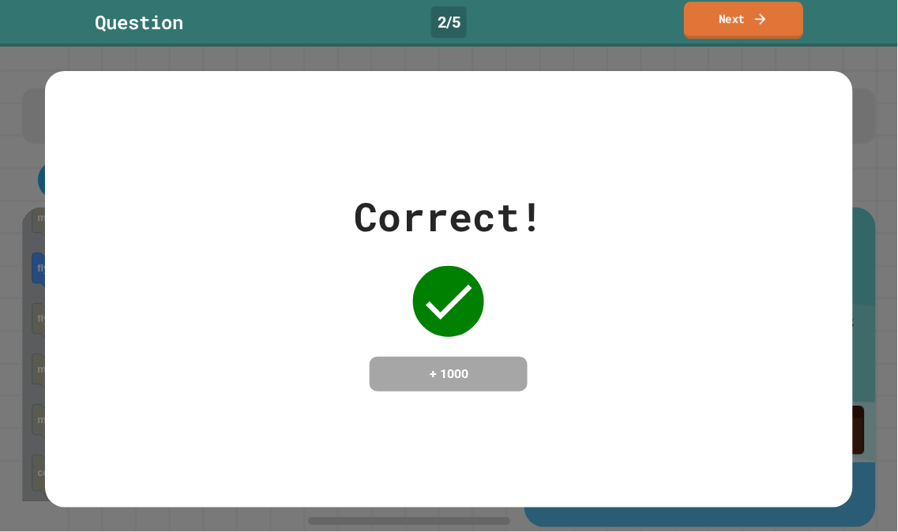
click at [786, 29] on link "Next" at bounding box center [743, 20] width 119 height 37
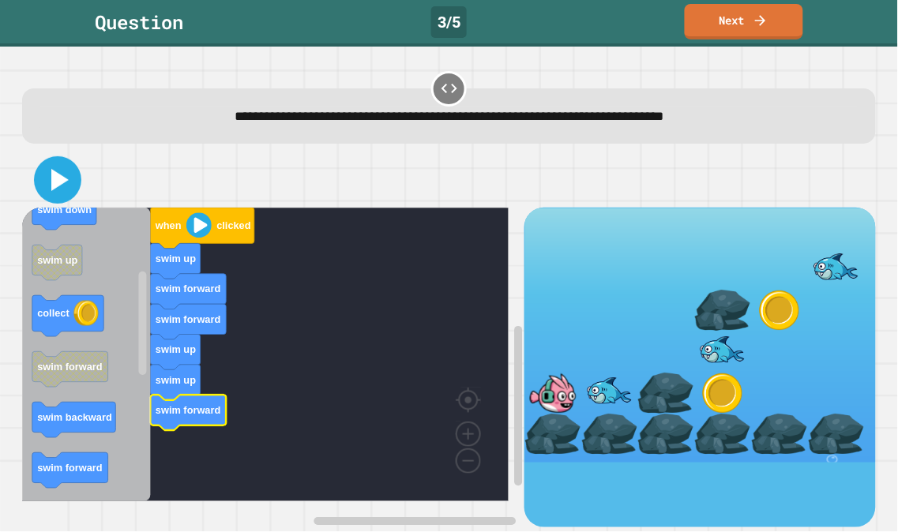
click at [53, 178] on icon at bounding box center [59, 180] width 17 height 22
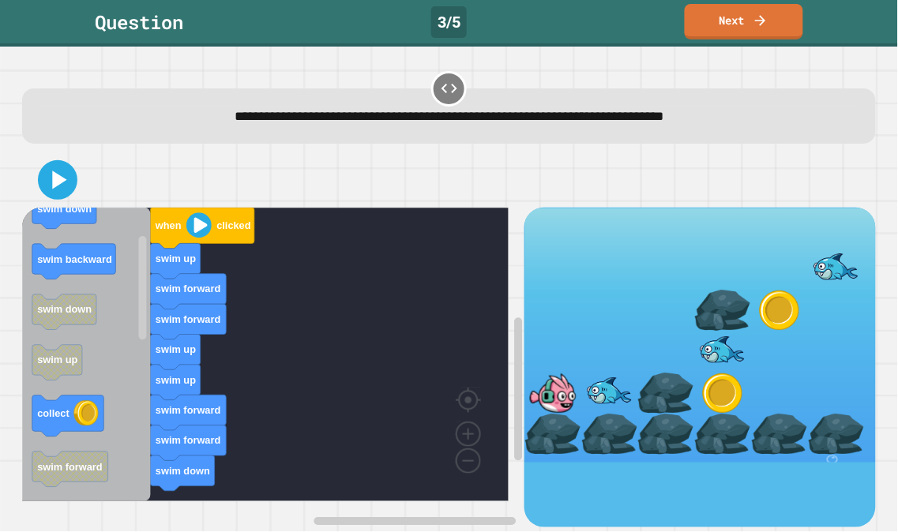
click at [147, 414] on div "when clicked swim up swim forward swim forward swim up swim up swim forward swi…" at bounding box center [272, 368] width 501 height 320
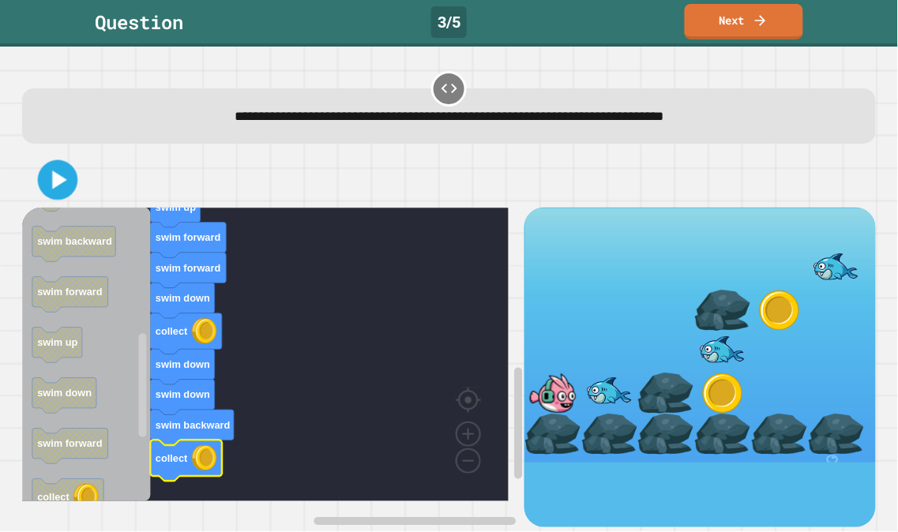
click at [58, 184] on icon at bounding box center [60, 180] width 15 height 19
